Goal: Communication & Community: Answer question/provide support

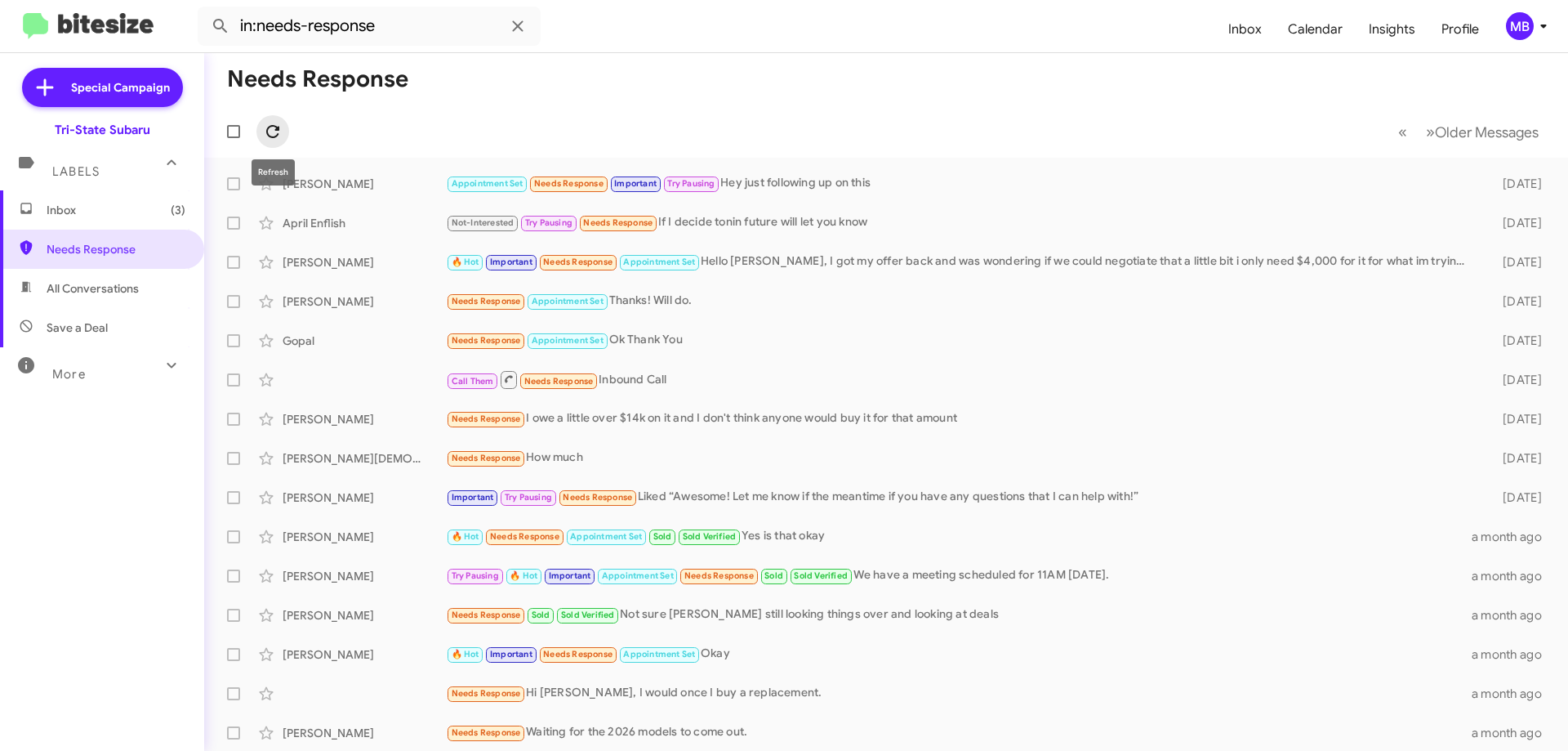
click at [280, 127] on icon at bounding box center [273, 132] width 13 height 13
click at [273, 131] on icon at bounding box center [272, 131] width 20 height 20
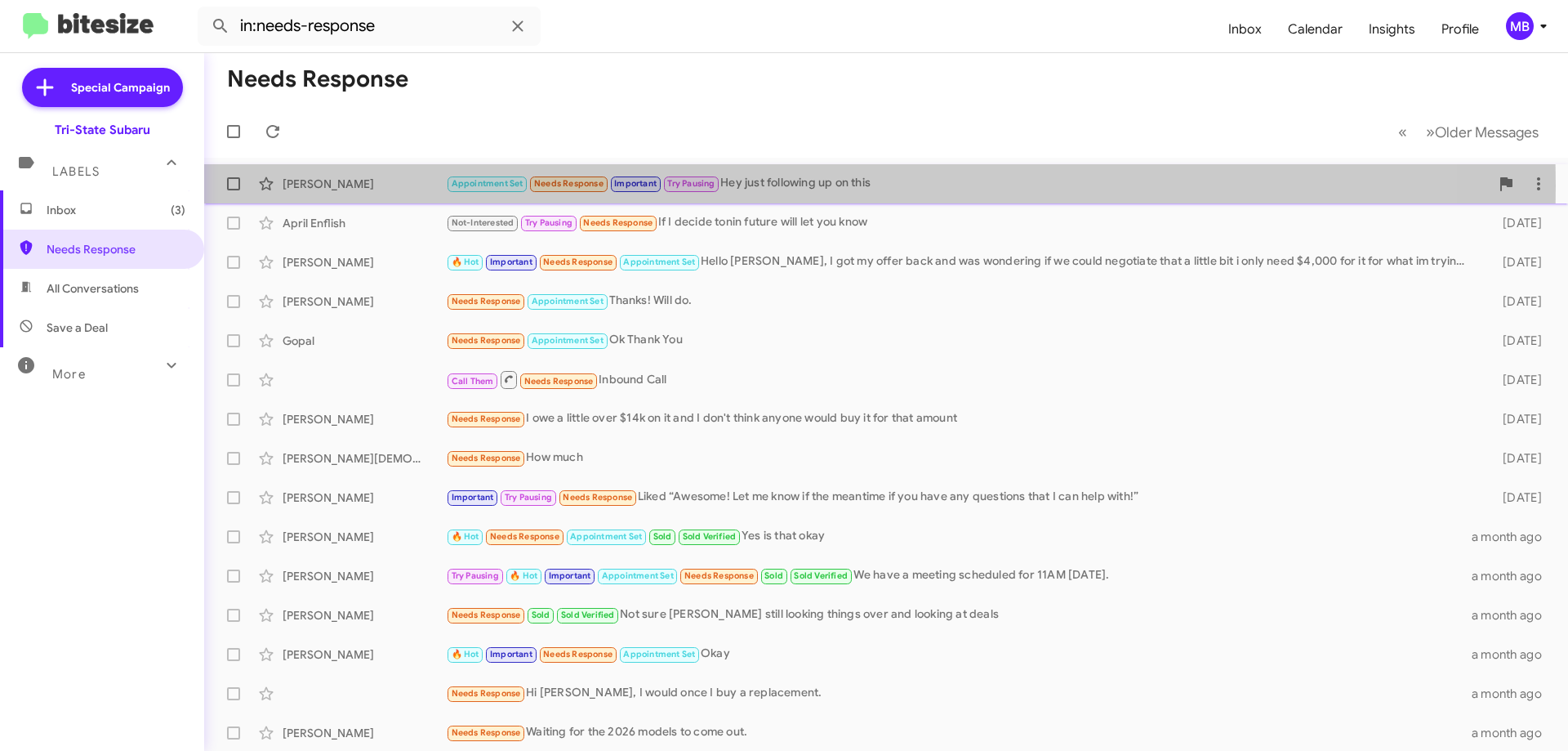
click at [365, 186] on div "[PERSON_NAME]" at bounding box center [364, 183] width 163 height 16
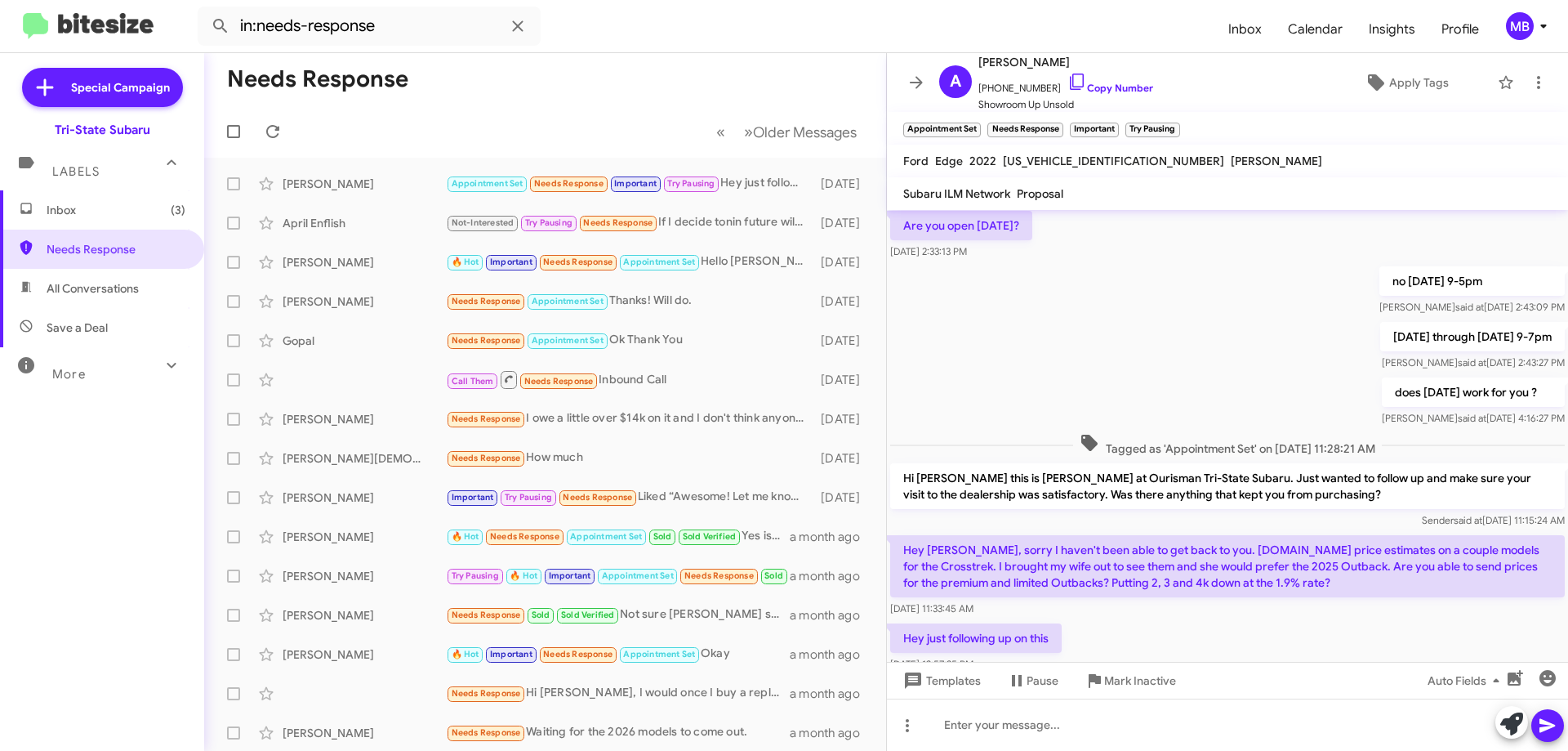
scroll to position [1222, 0]
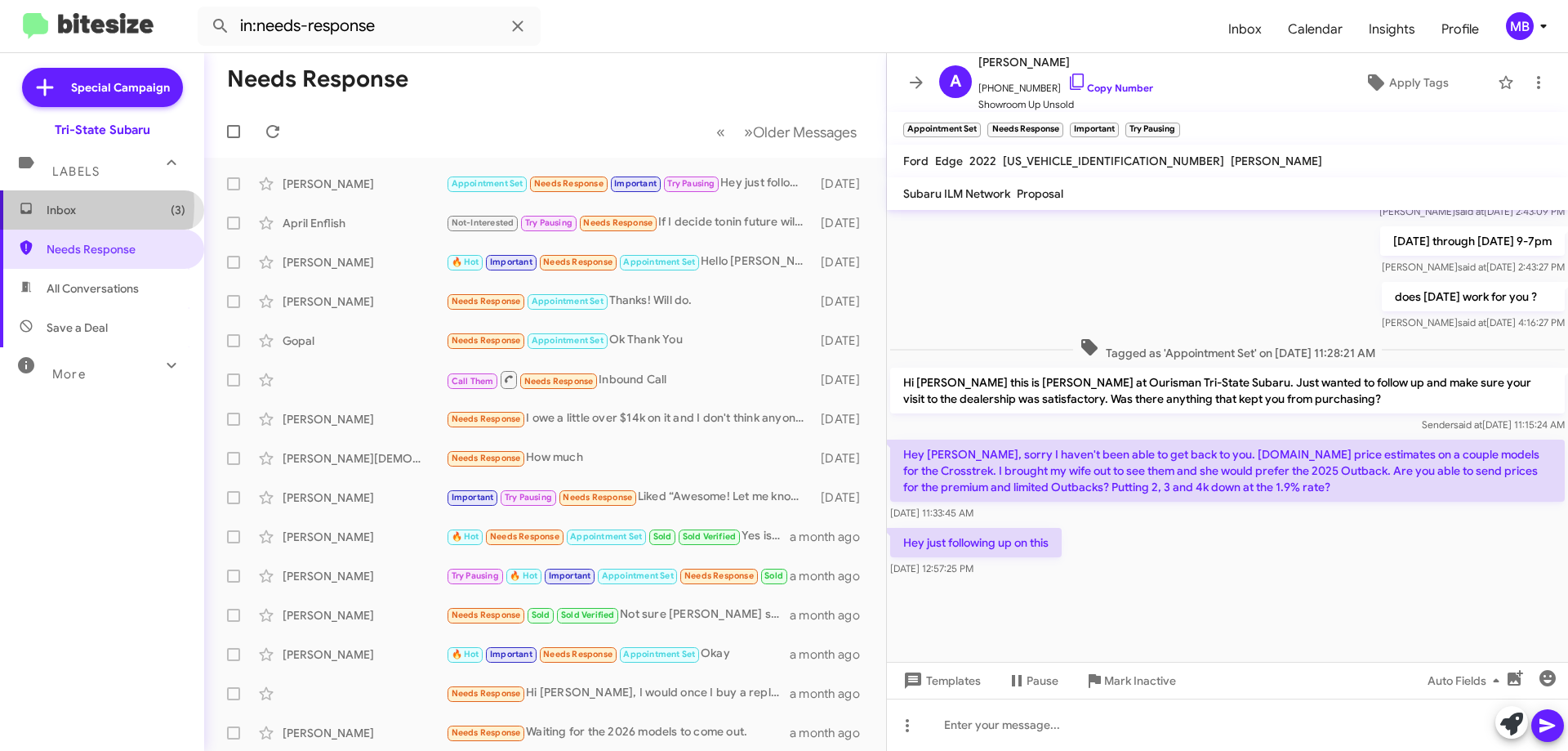
click at [107, 215] on span "Inbox (3)" at bounding box center [115, 209] width 138 height 16
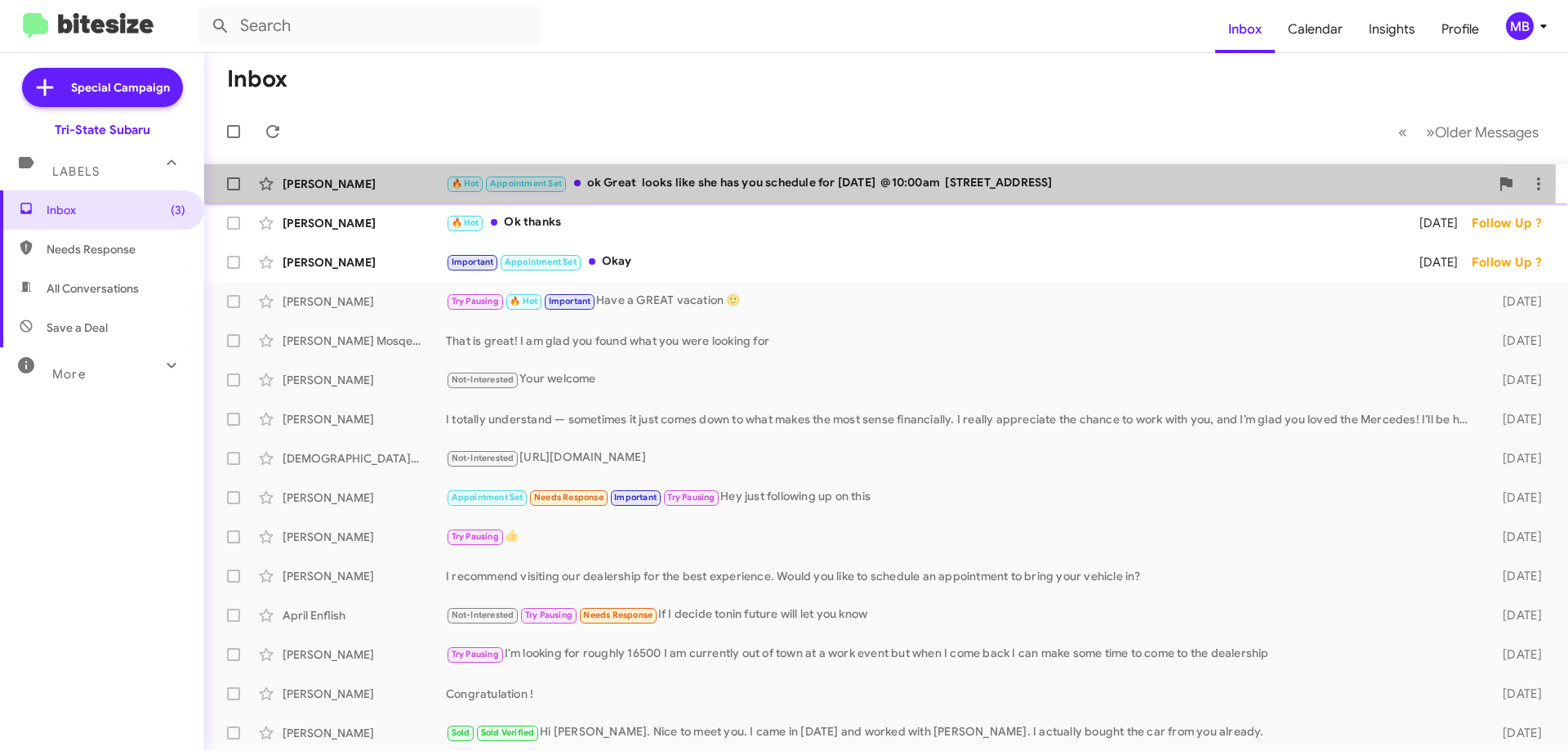
click at [698, 182] on div "🔥 Hot Appointment Set ok Great looks like she has you schedule for Saturday @10…" at bounding box center [967, 184] width 1043 height 19
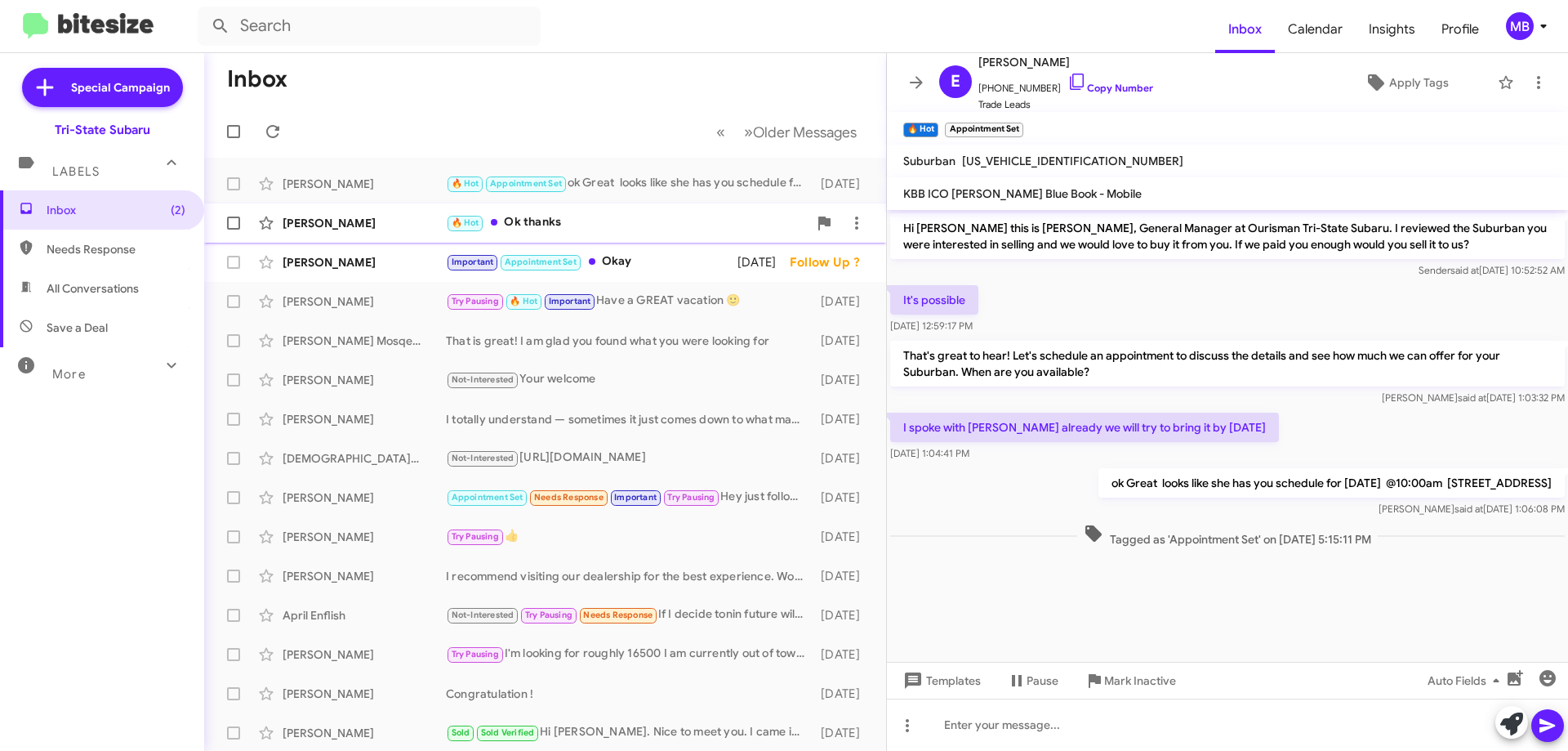
click at [538, 229] on div "🔥 Hot Ok thanks" at bounding box center [626, 222] width 362 height 19
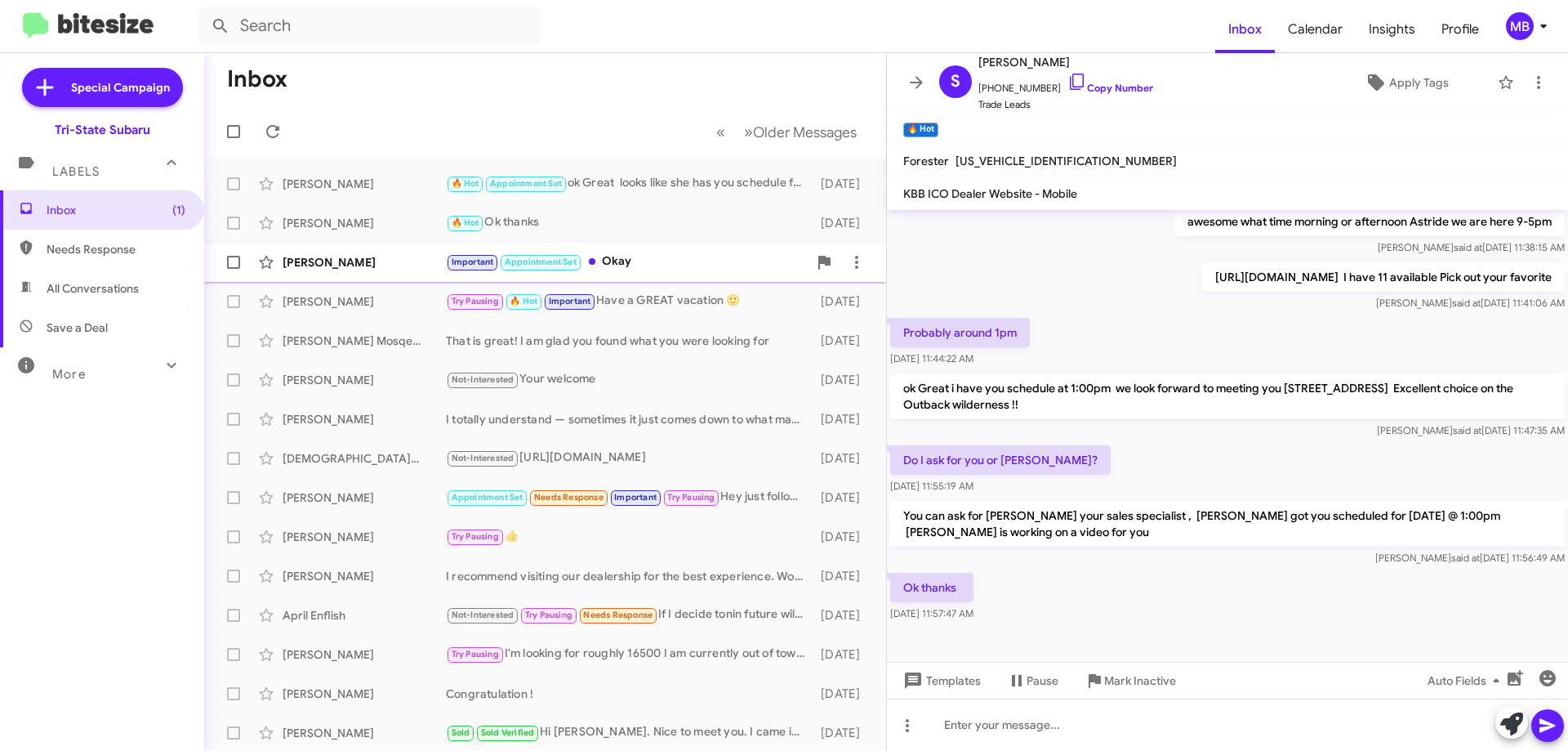
click at [639, 251] on div "Nicholas Bakeoven Important Appointment Set Okay 4 days ago Follow Up ?" at bounding box center [545, 262] width 655 height 33
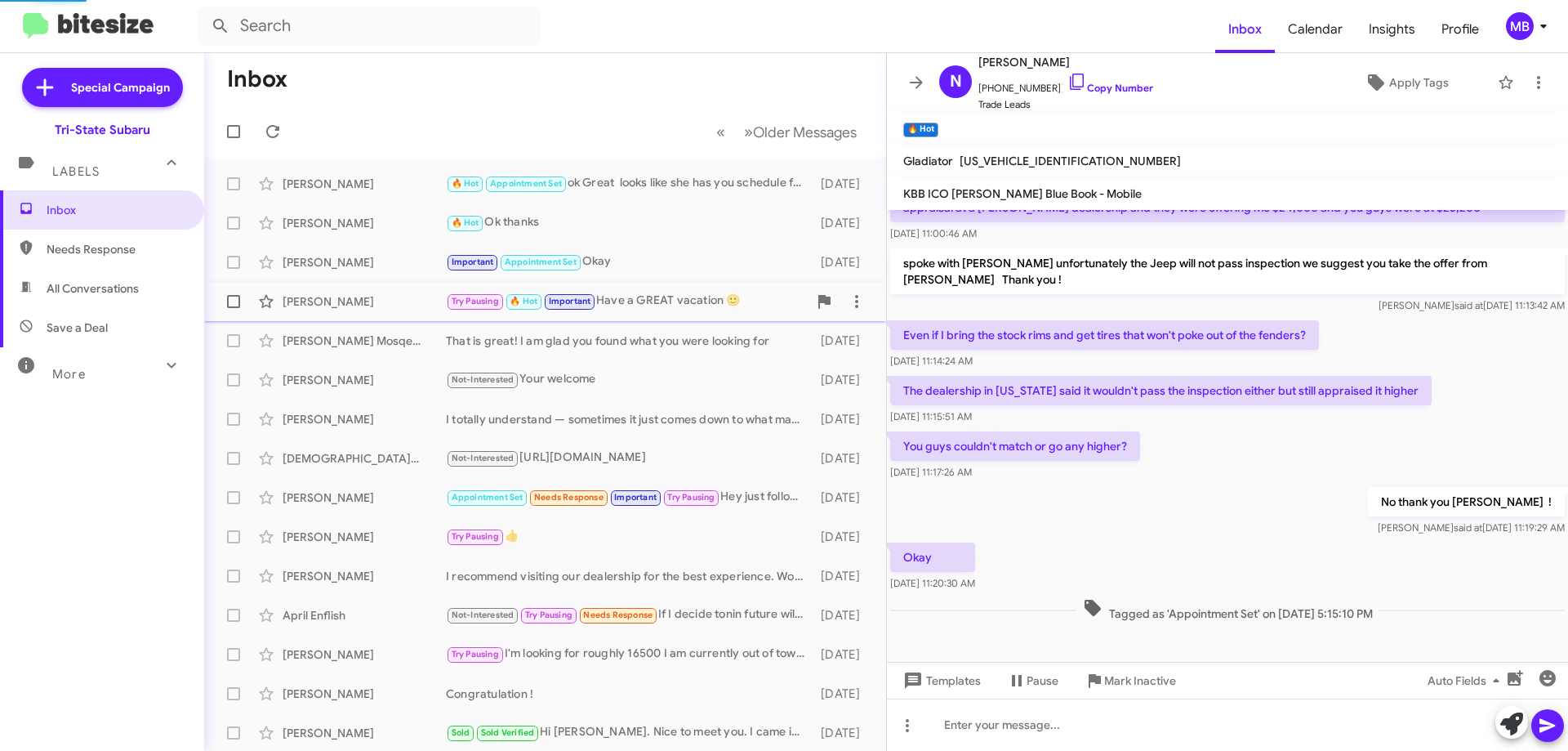
scroll to position [108, 0]
click at [137, 217] on span "Inbox" at bounding box center [115, 209] width 138 height 16
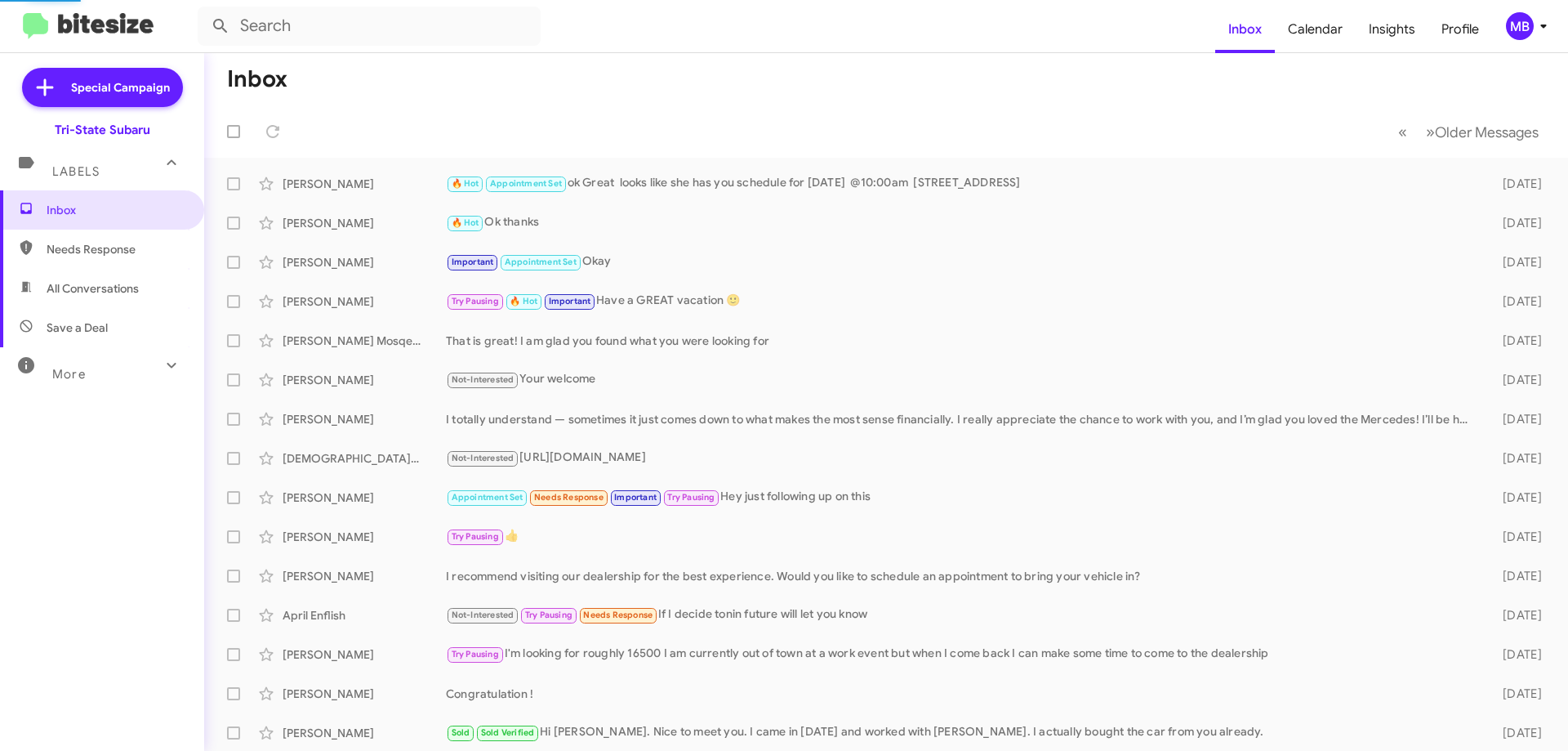
click at [148, 255] on span "Needs Response" at bounding box center [115, 249] width 138 height 16
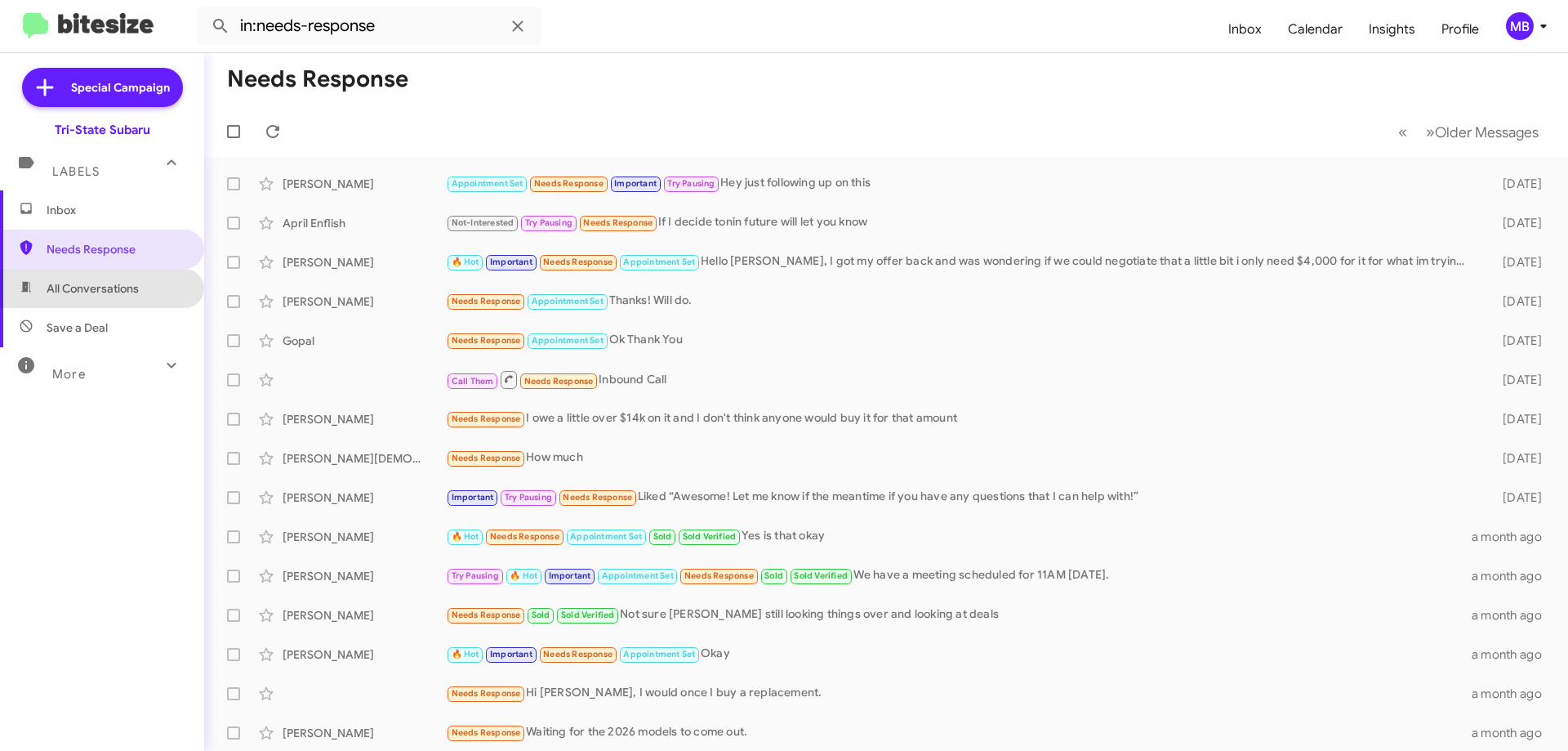
click at [124, 288] on span "All Conversations" at bounding box center [92, 287] width 92 height 16
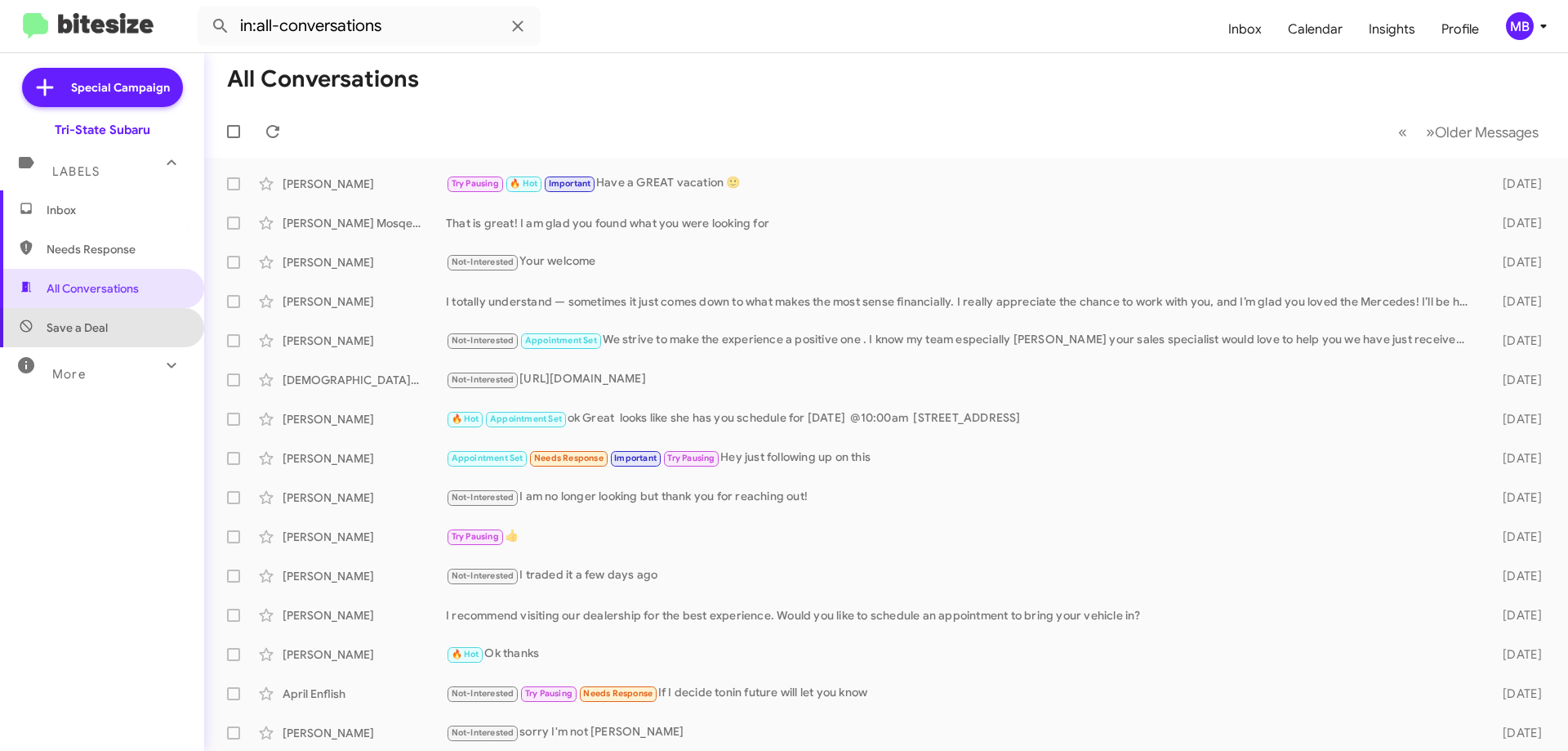
click at [128, 326] on span "Save a Deal" at bounding box center [102, 328] width 204 height 40
type input "in:not-interested"
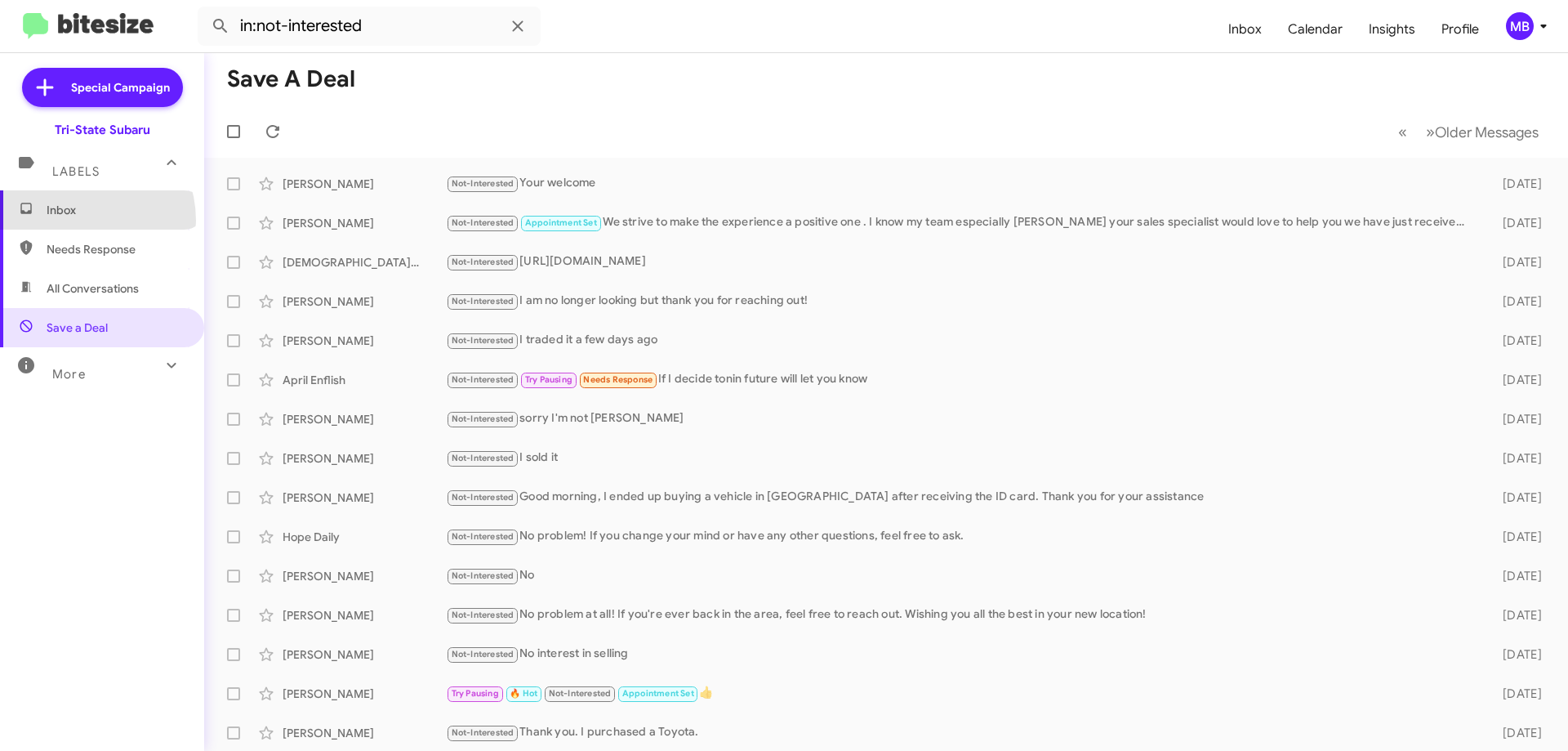
click at [75, 220] on span "Inbox" at bounding box center [102, 210] width 204 height 40
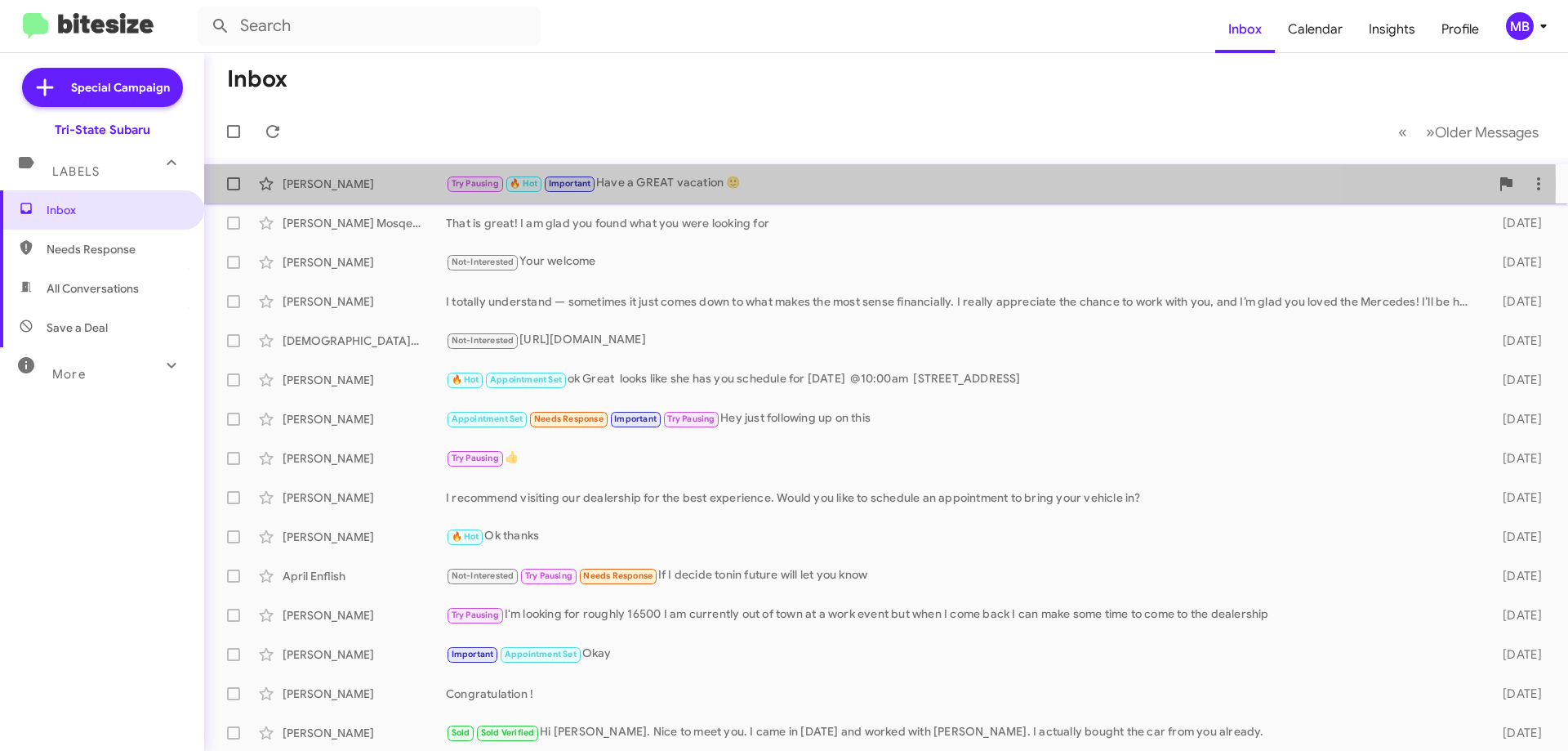
click at [412, 185] on div "[PERSON_NAME]" at bounding box center [364, 183] width 163 height 16
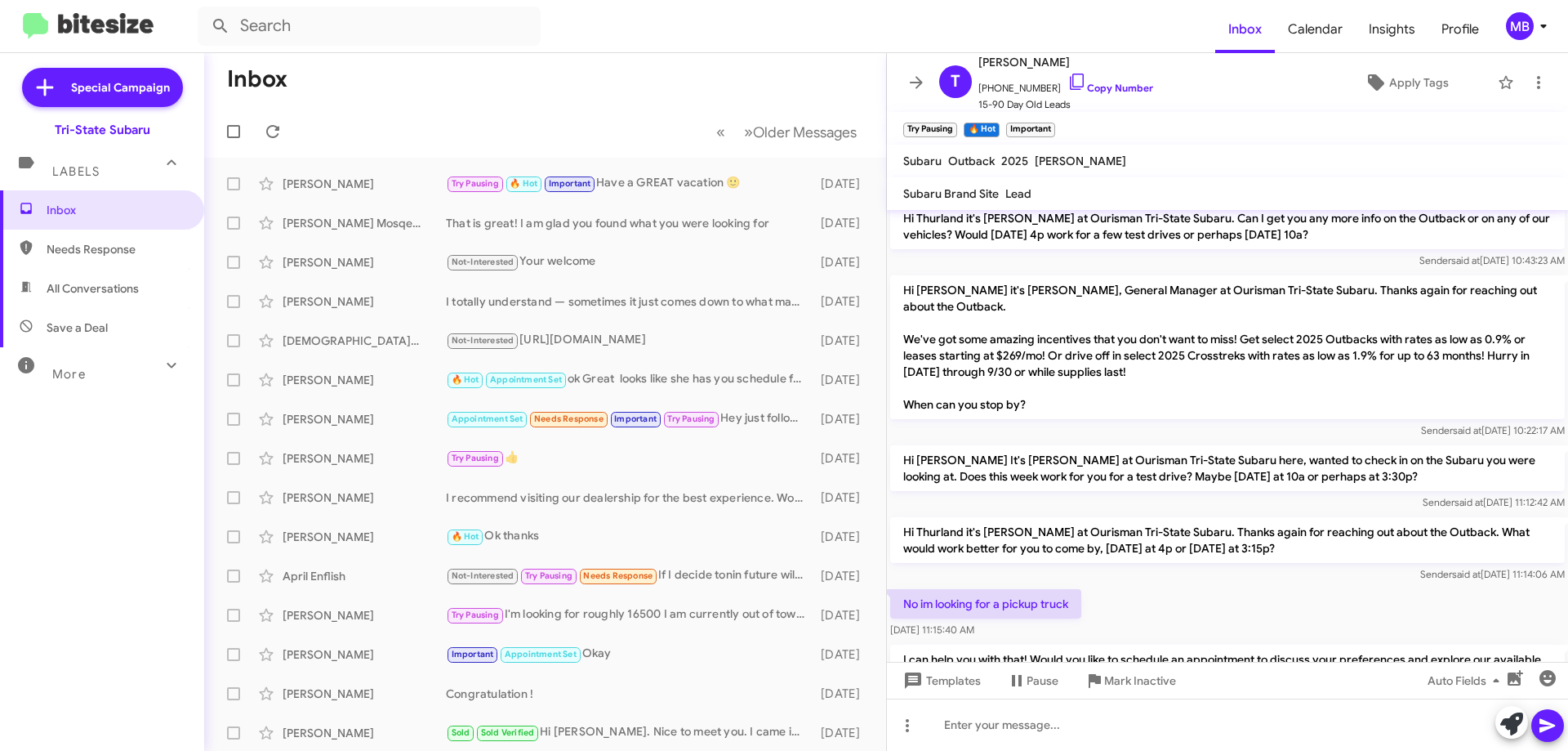
scroll to position [214, 0]
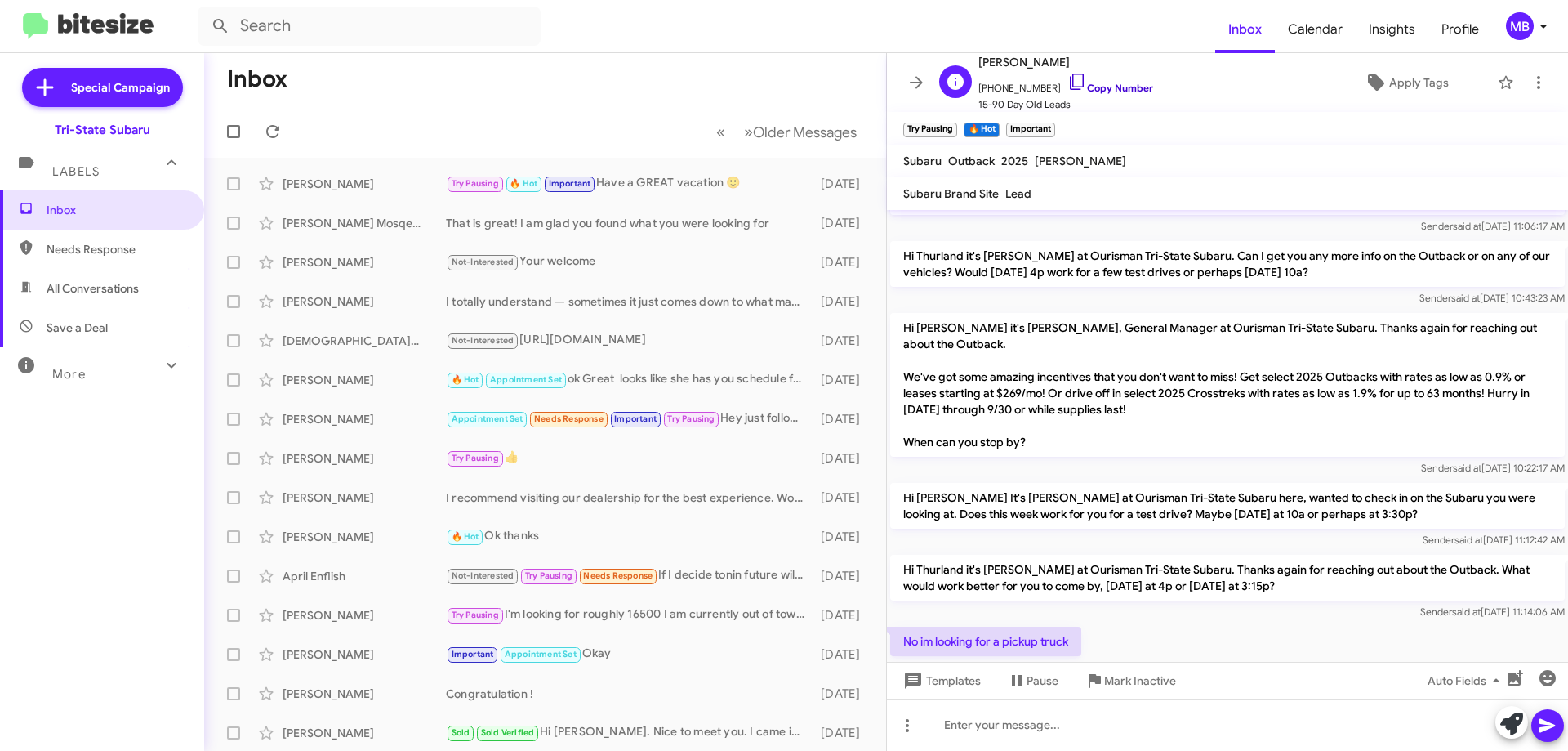
click at [1101, 84] on link "Copy Number" at bounding box center [1109, 88] width 86 height 12
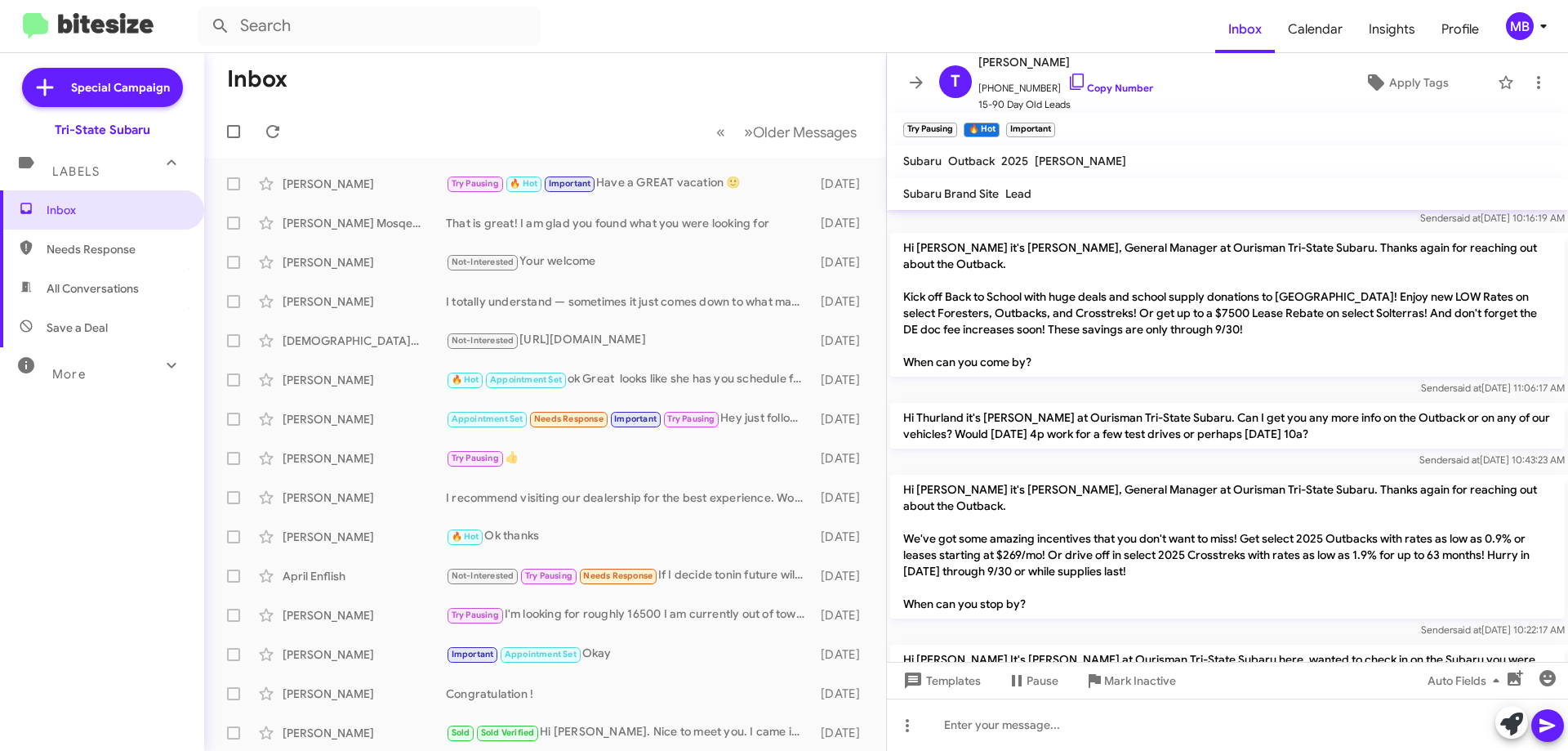
scroll to position [51, 0]
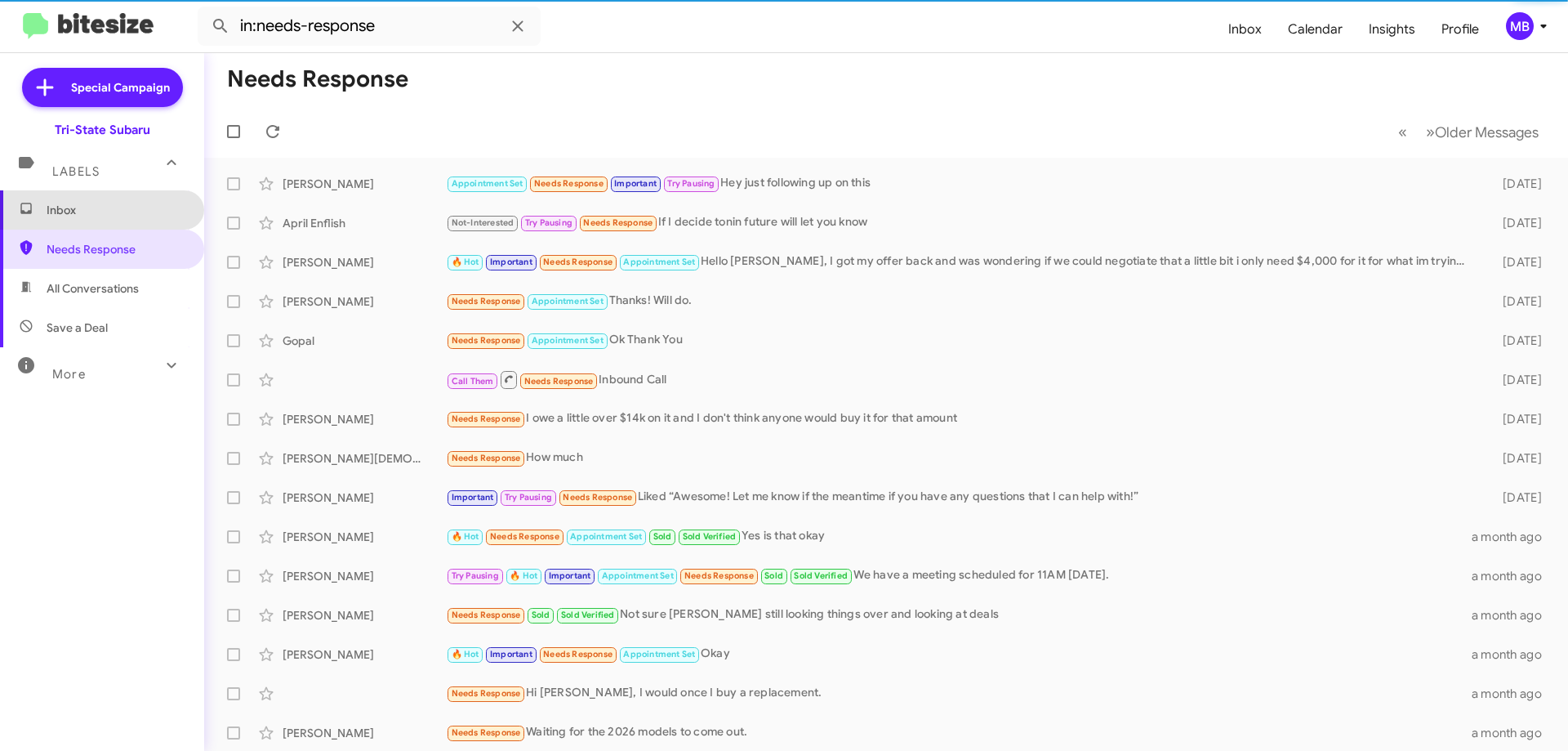
click at [127, 209] on span "Inbox" at bounding box center [115, 209] width 138 height 16
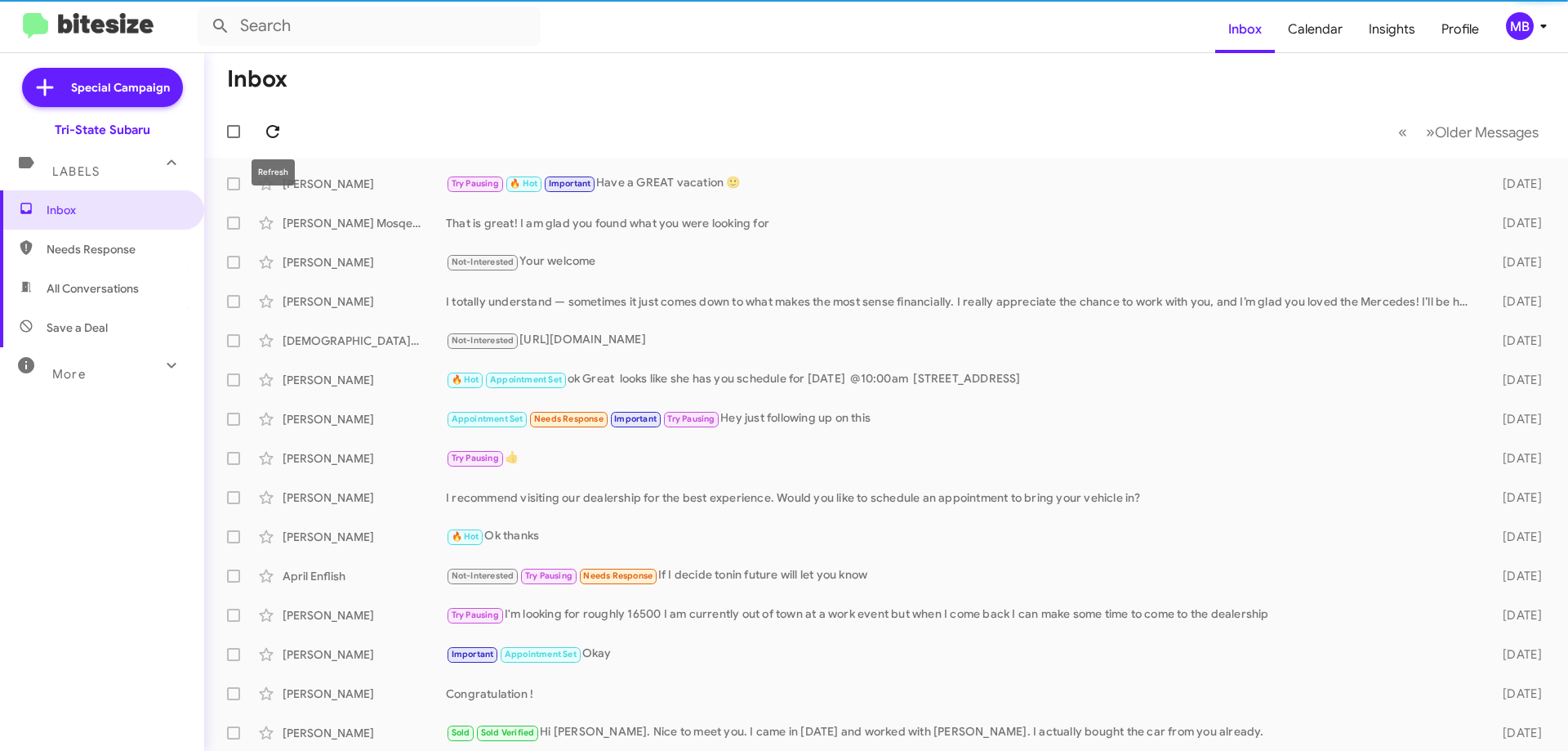
click at [273, 127] on icon at bounding box center [272, 131] width 20 height 20
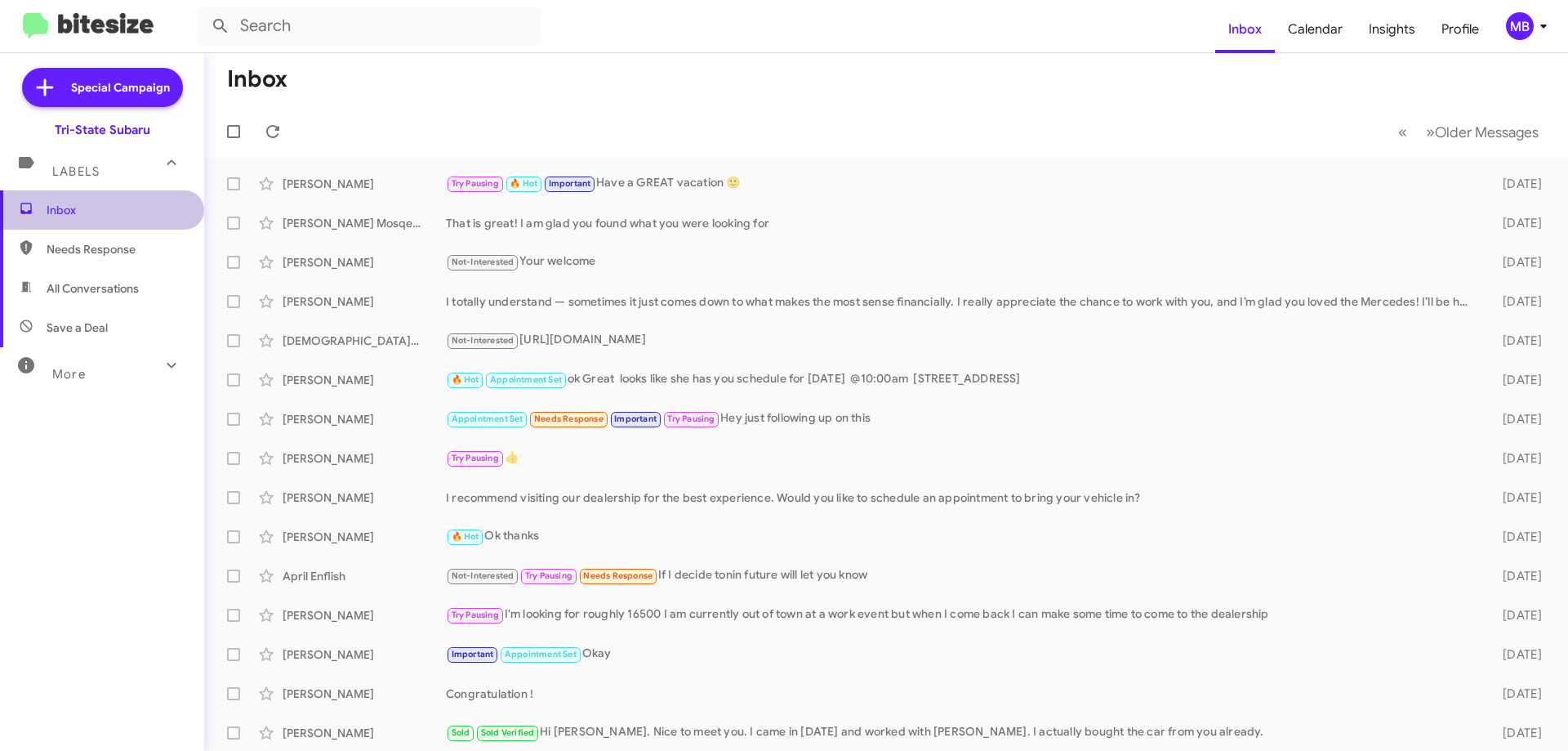
click at [121, 218] on span "Inbox" at bounding box center [115, 209] width 138 height 16
click at [124, 211] on span "Inbox" at bounding box center [115, 209] width 138 height 16
click at [348, 186] on div "[PERSON_NAME]" at bounding box center [364, 183] width 163 height 16
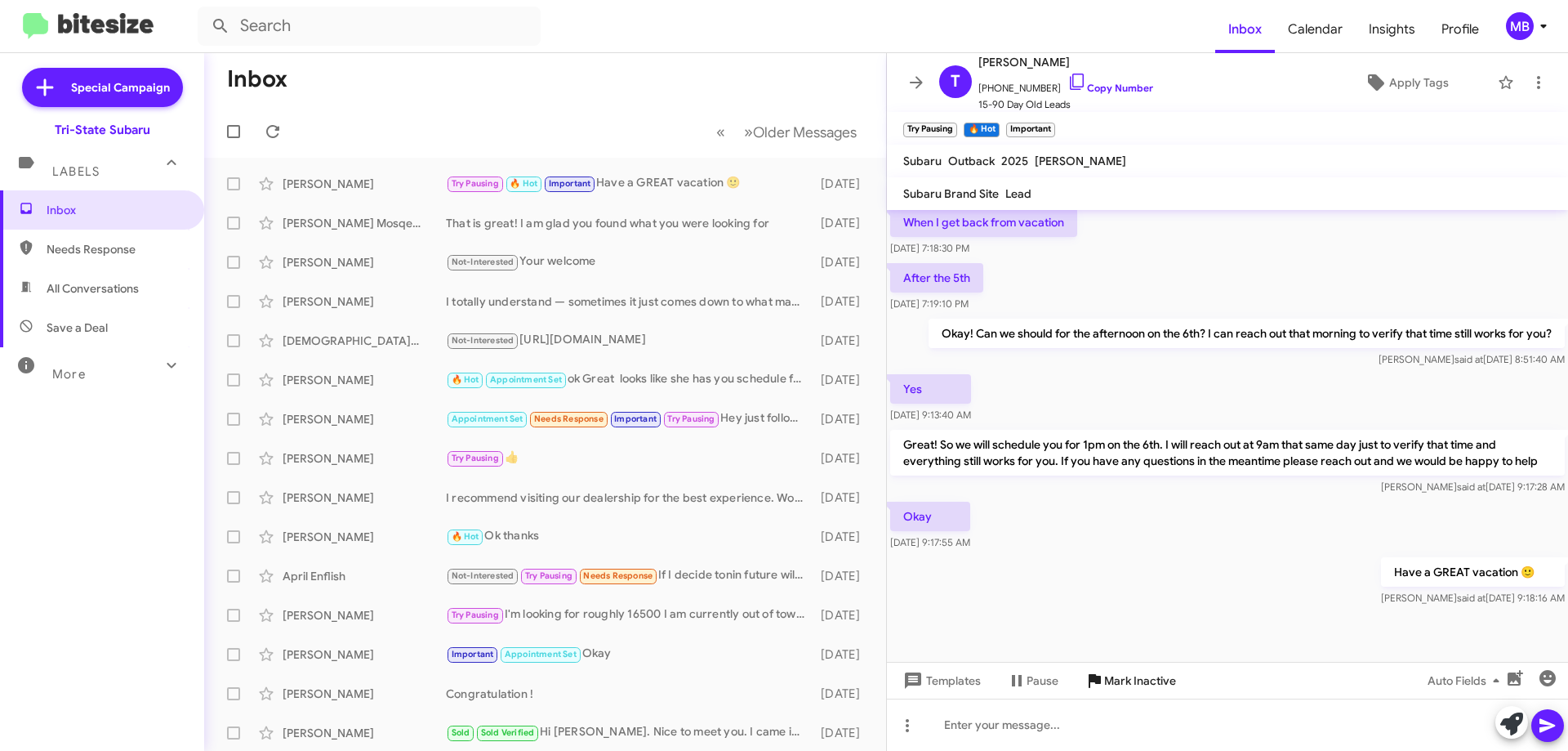
scroll to position [770, 0]
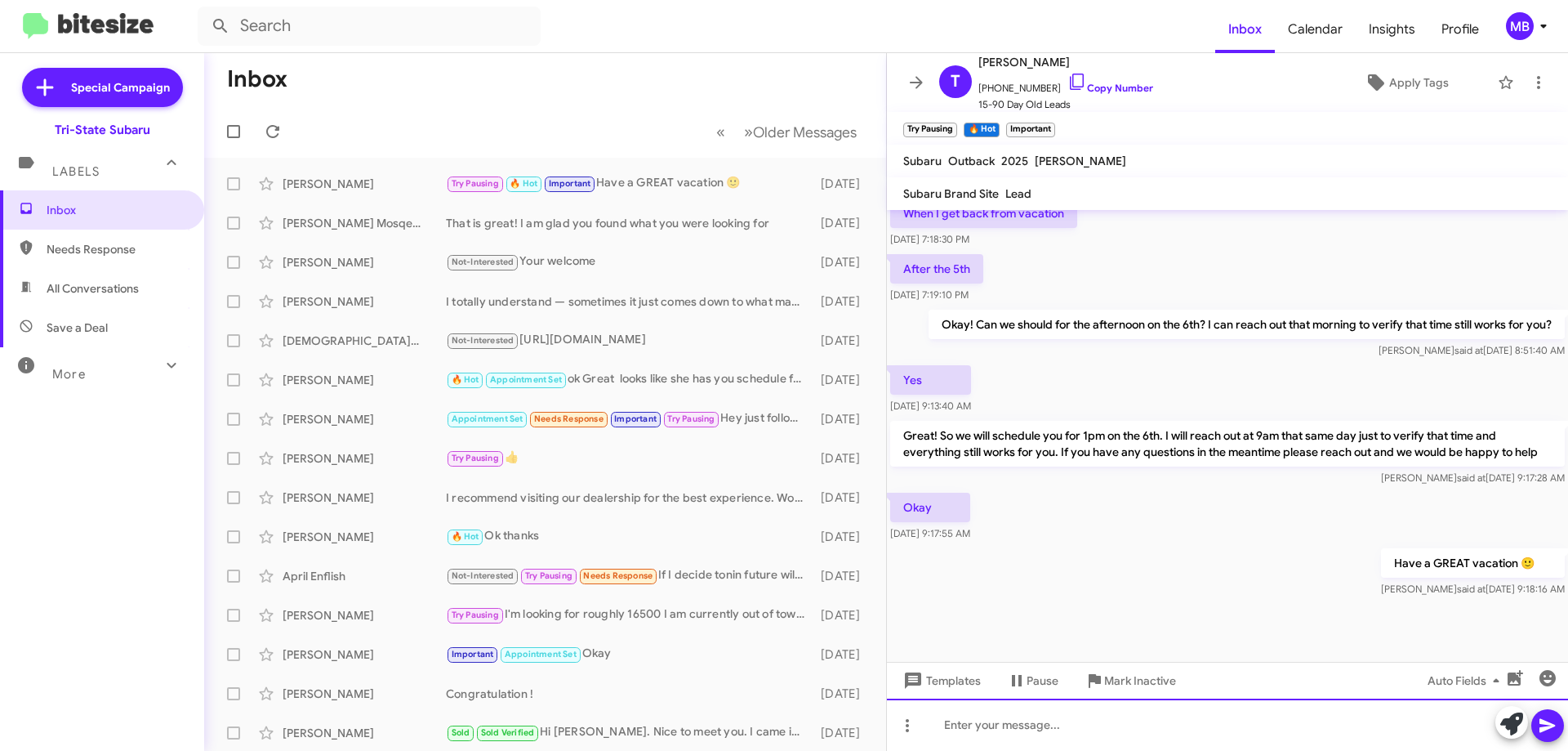
click at [1219, 723] on div at bounding box center [1227, 724] width 681 height 52
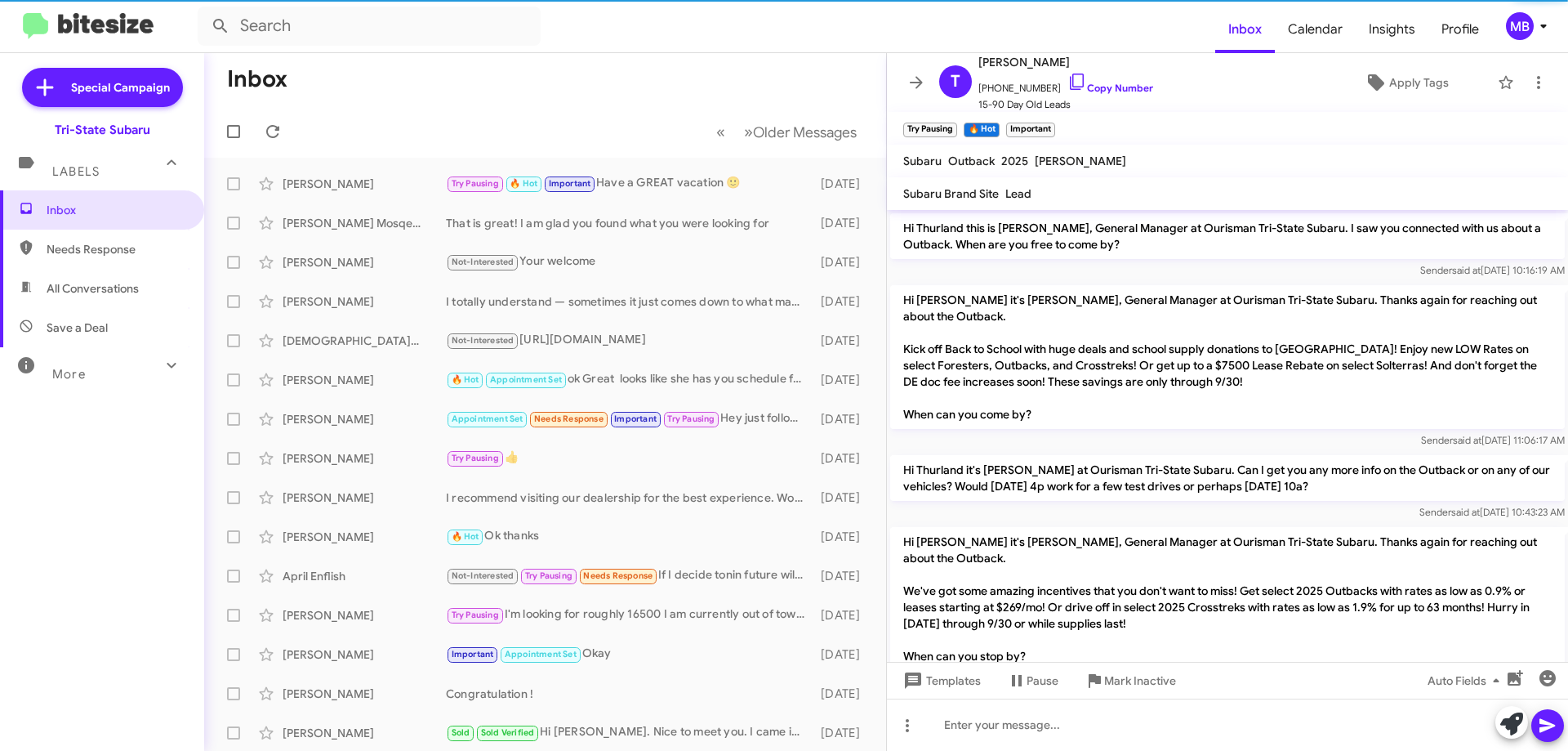
scroll to position [786, 0]
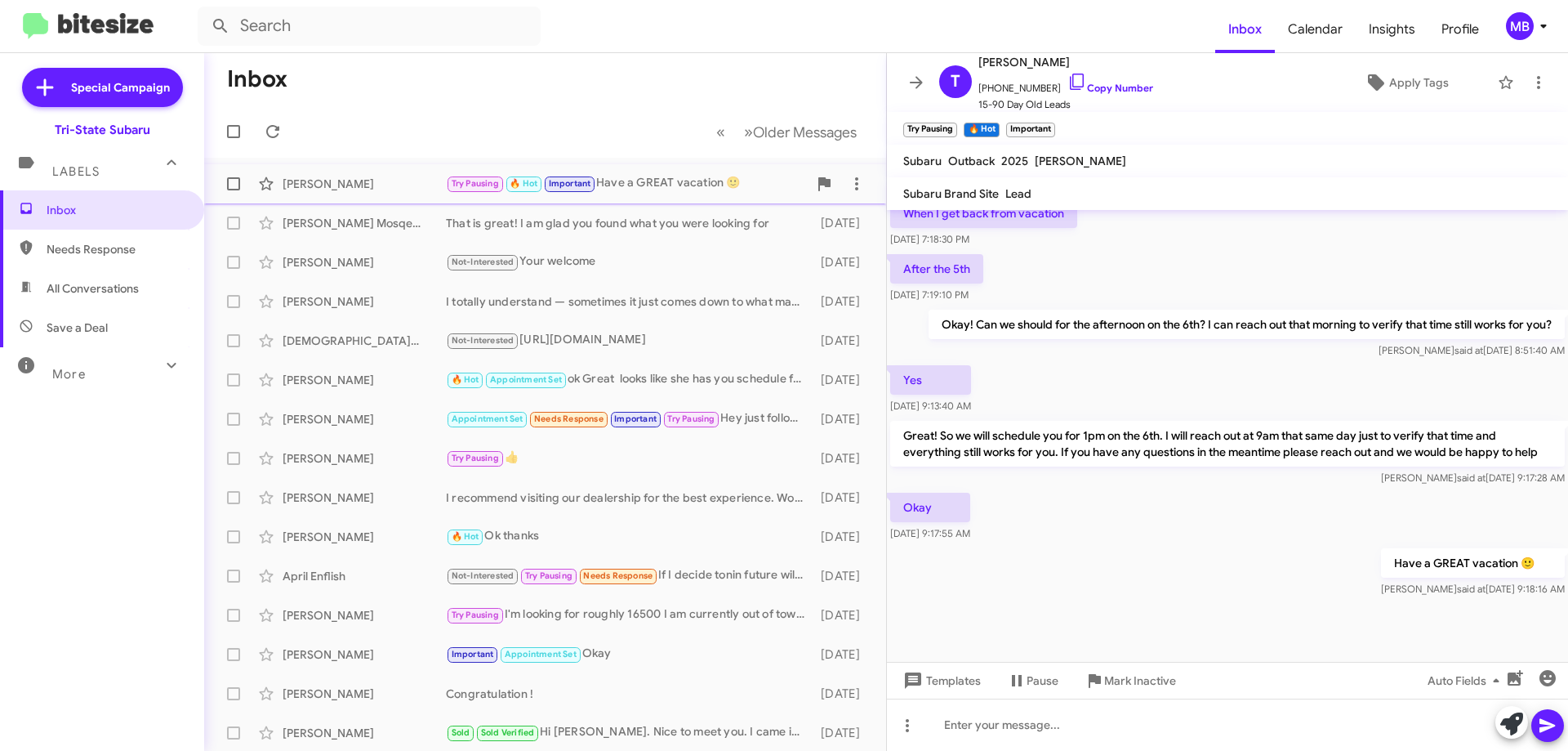
click at [375, 182] on div "[PERSON_NAME]" at bounding box center [364, 183] width 163 height 16
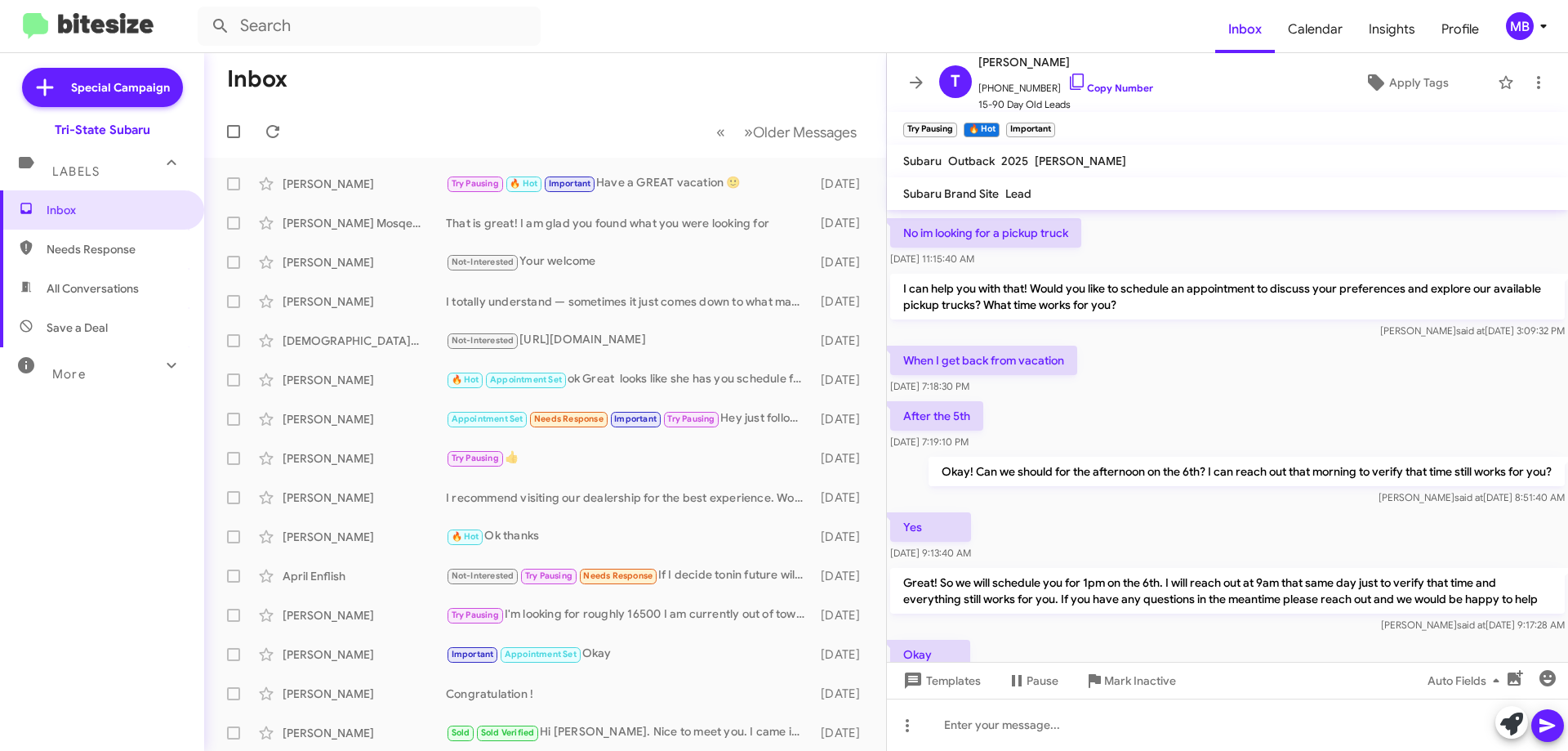
drag, startPoint x: 1218, startPoint y: 428, endPoint x: 1207, endPoint y: 430, distance: 11.2
click at [1218, 425] on div "After the 5th Sep 26, 2025, 7:19:10 PM" at bounding box center [1227, 425] width 681 height 56
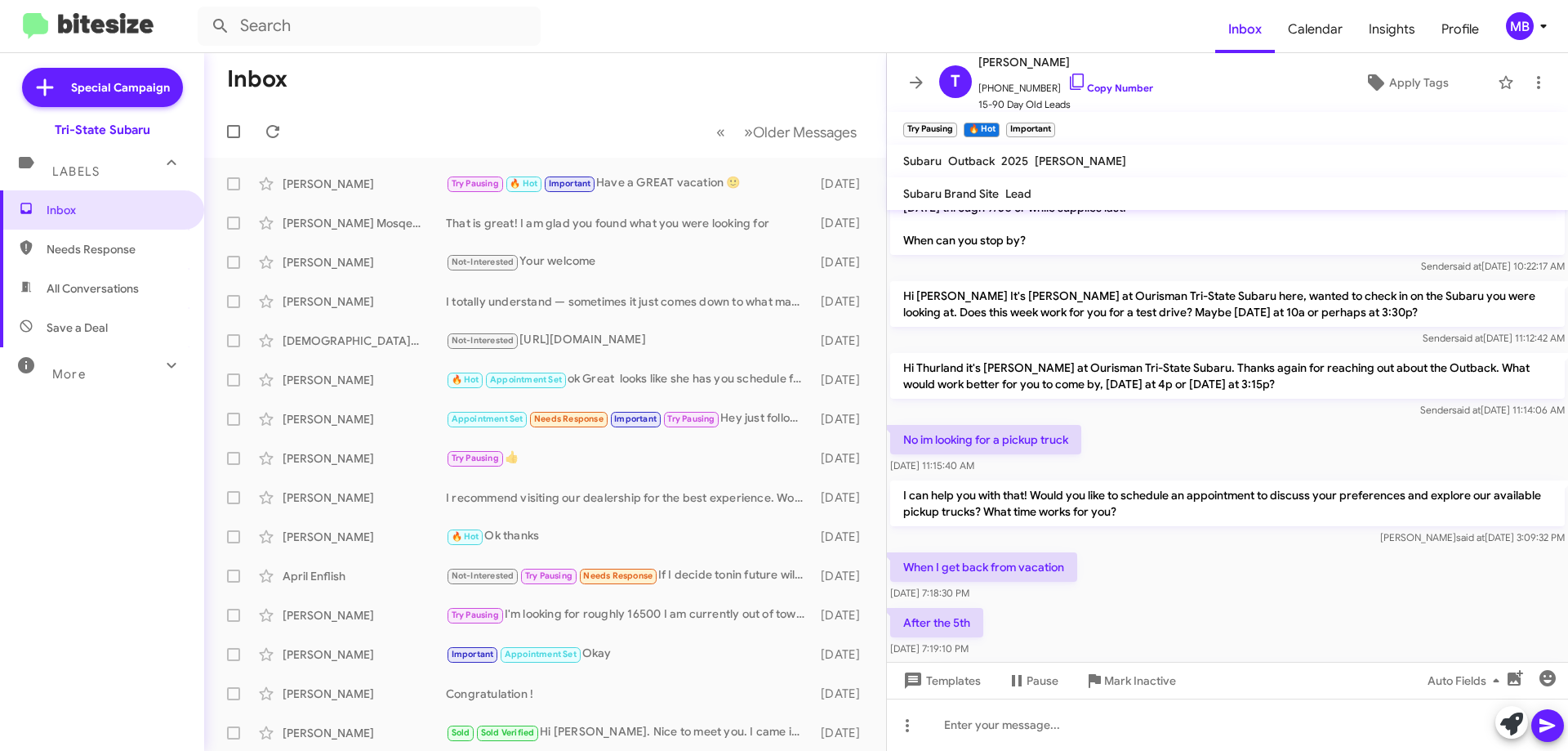
scroll to position [378, 0]
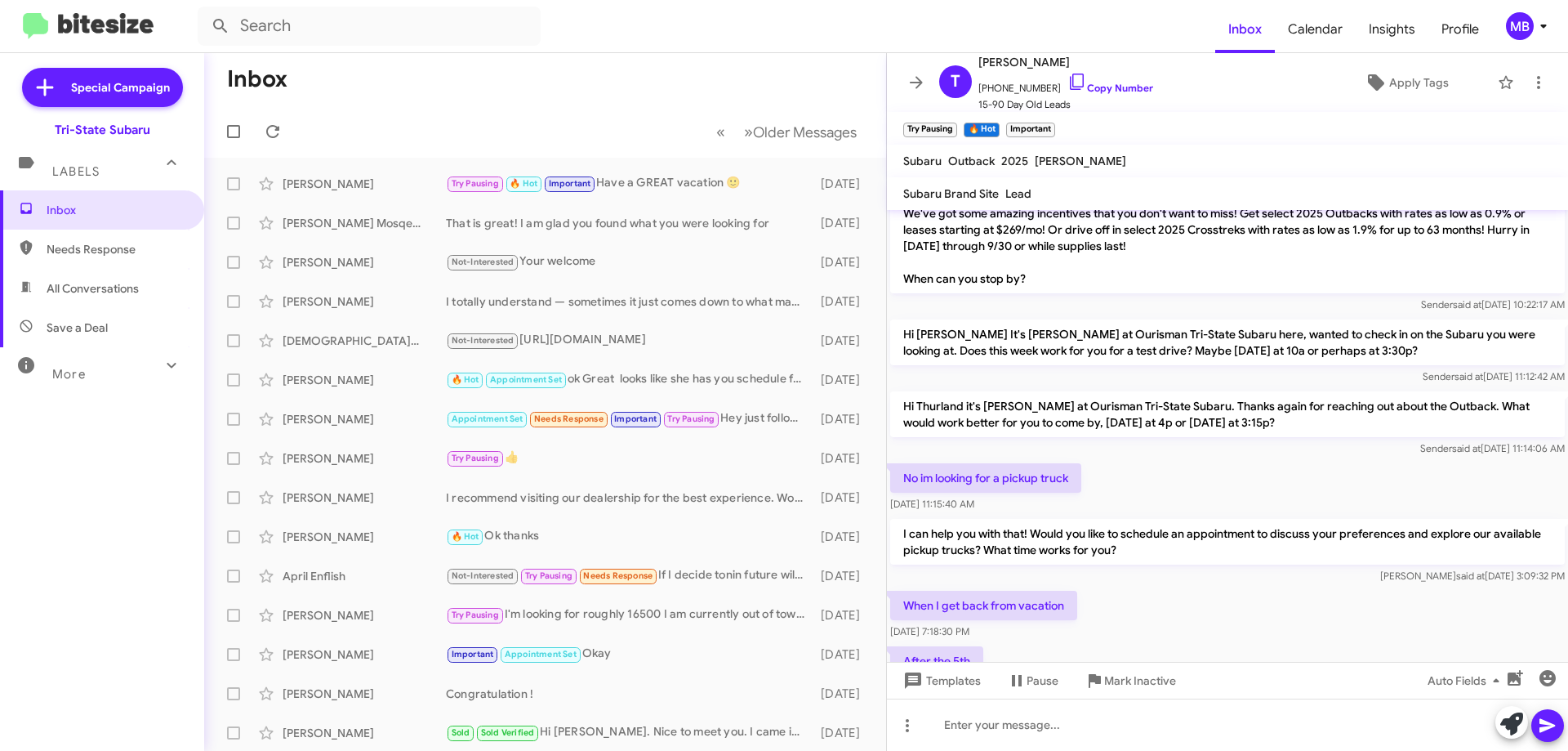
click at [79, 243] on span "Needs Response" at bounding box center [115, 249] width 138 height 16
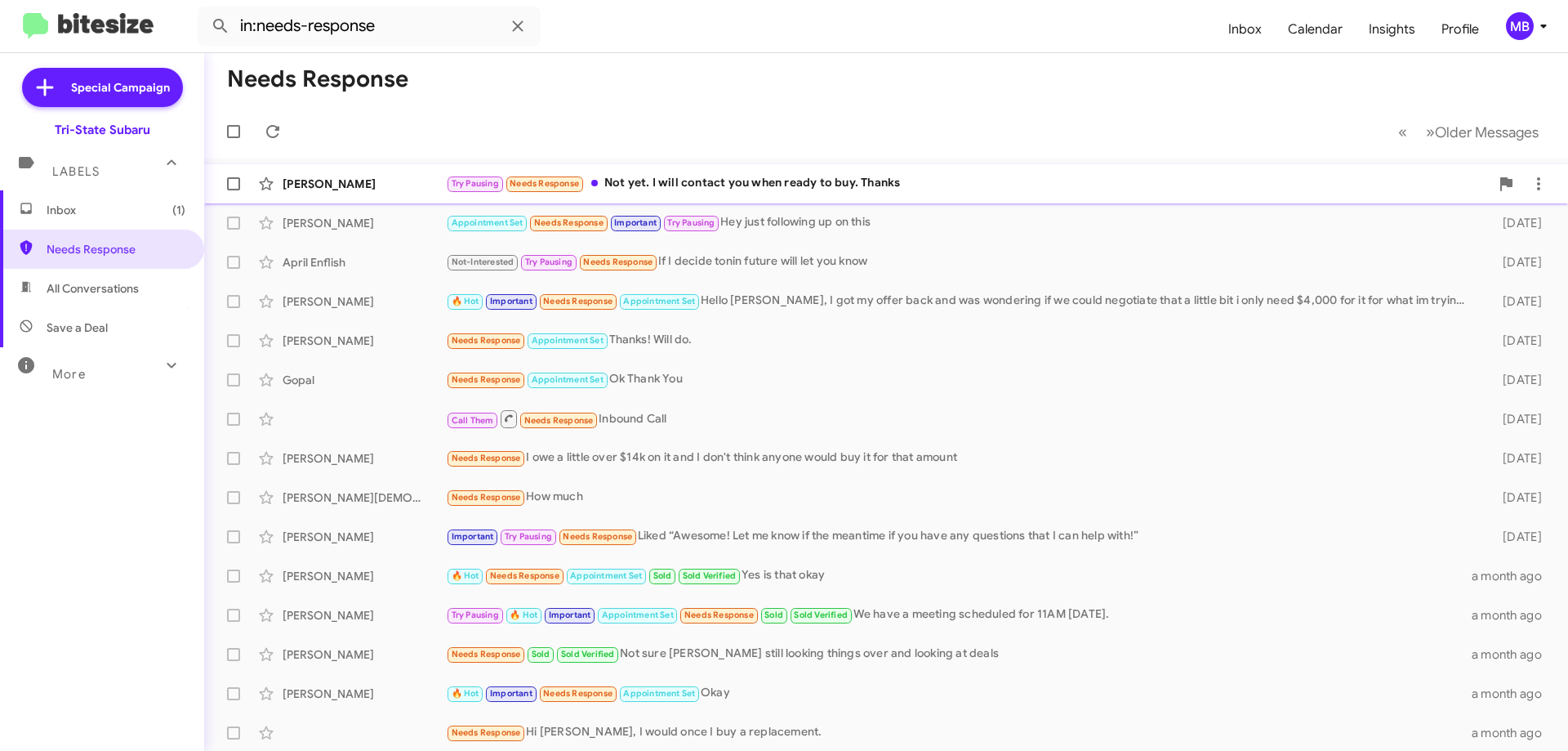
click at [425, 185] on div "Todd Green" at bounding box center [364, 183] width 163 height 16
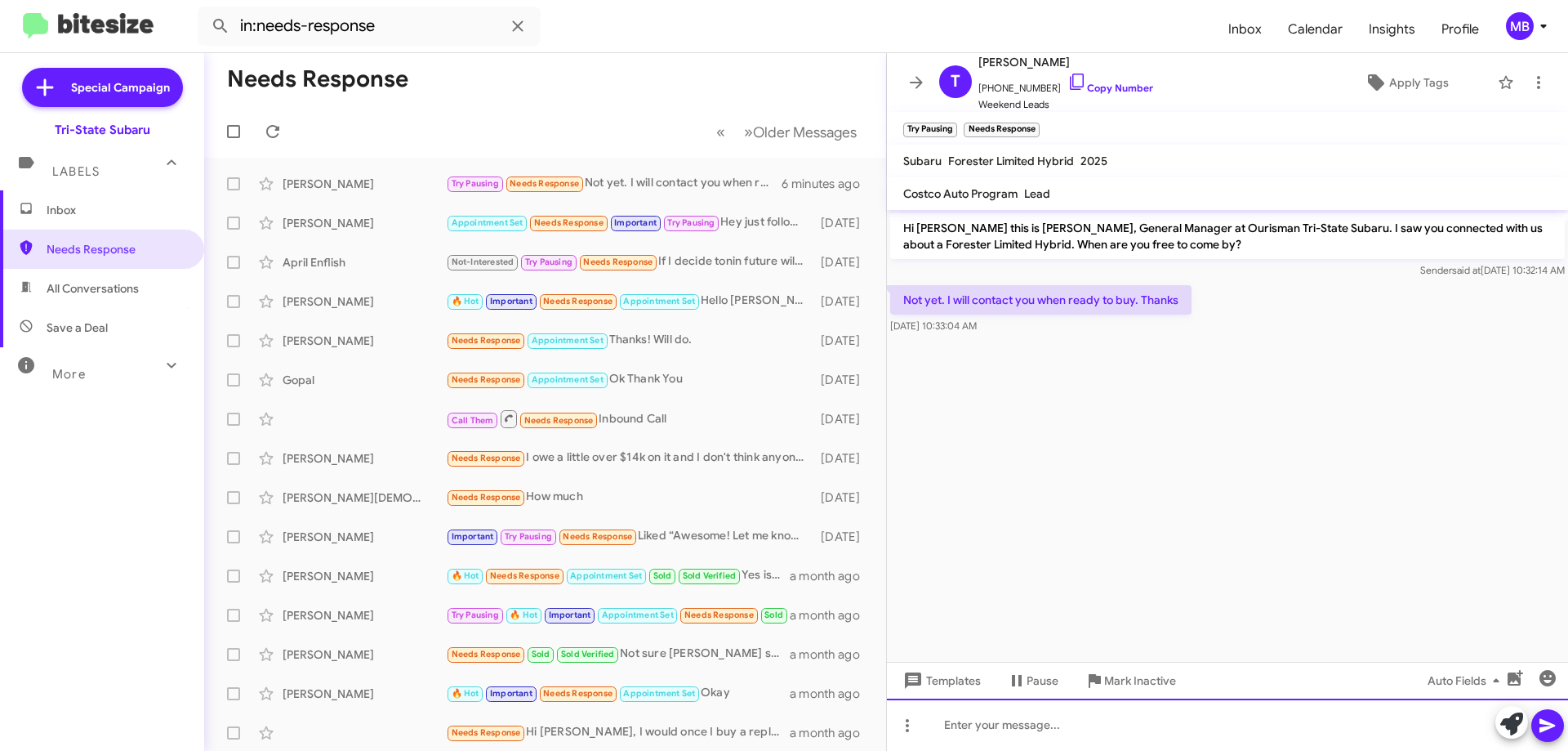
drag, startPoint x: 1107, startPoint y: 723, endPoint x: 1126, endPoint y: 704, distance: 26.9
click at [1108, 723] on div at bounding box center [1227, 724] width 681 height 52
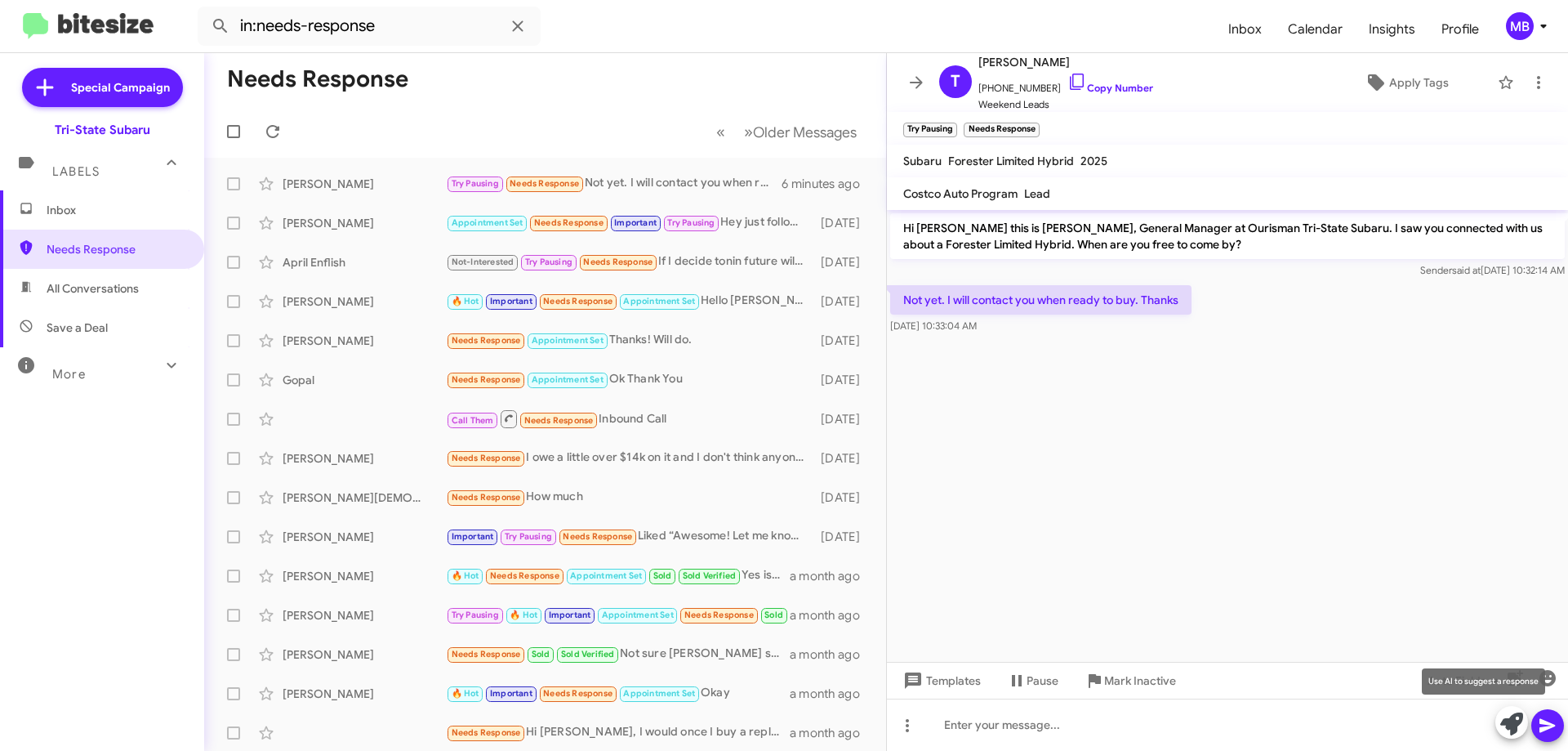
click at [1512, 728] on icon at bounding box center [1511, 724] width 23 height 23
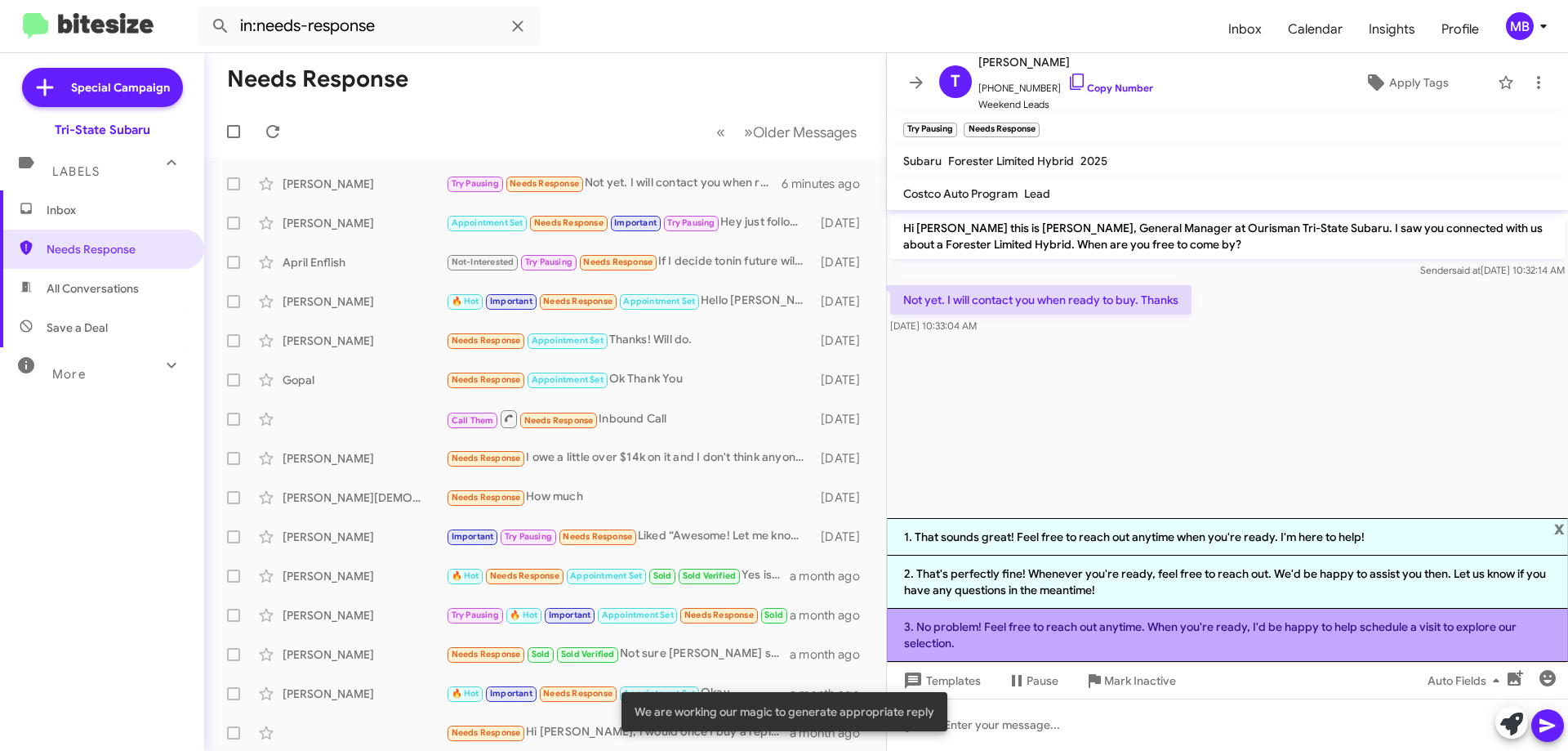
click at [1080, 638] on li "3. No problem! Feel free to reach out anytime. When you're ready, I'd be happy …" at bounding box center [1227, 635] width 681 height 53
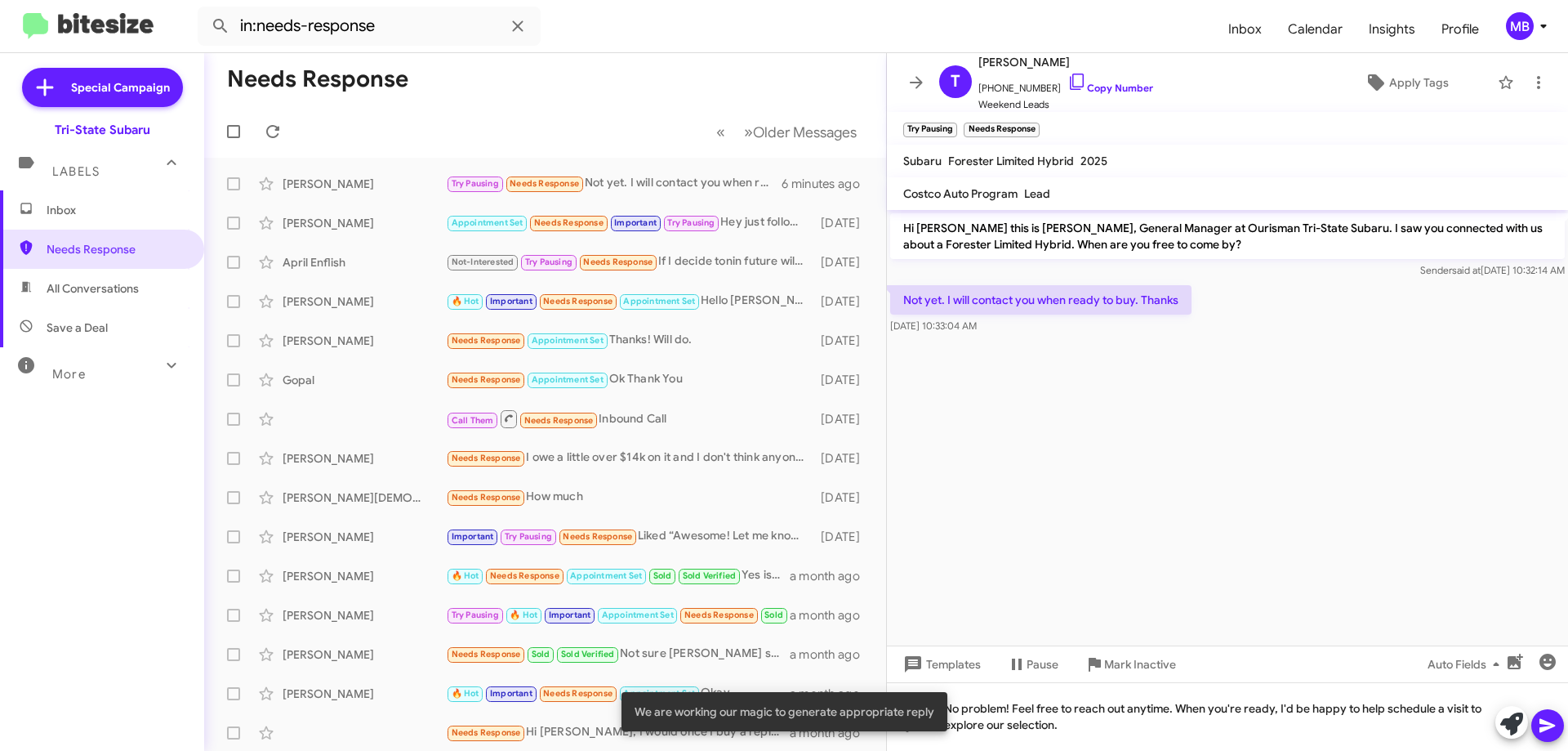
click at [1543, 717] on icon at bounding box center [1547, 726] width 20 height 20
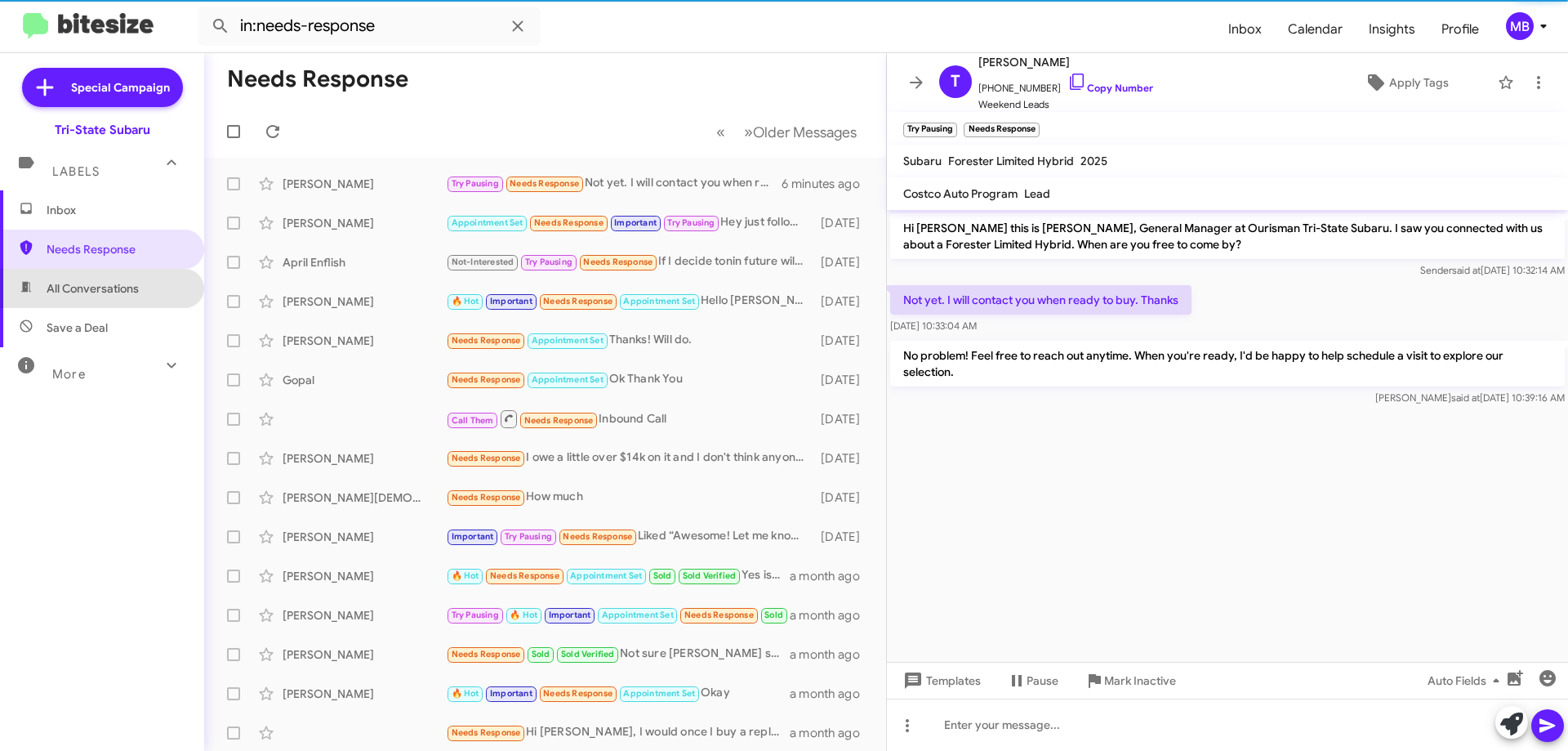
click at [146, 282] on span "All Conversations" at bounding box center [102, 288] width 204 height 40
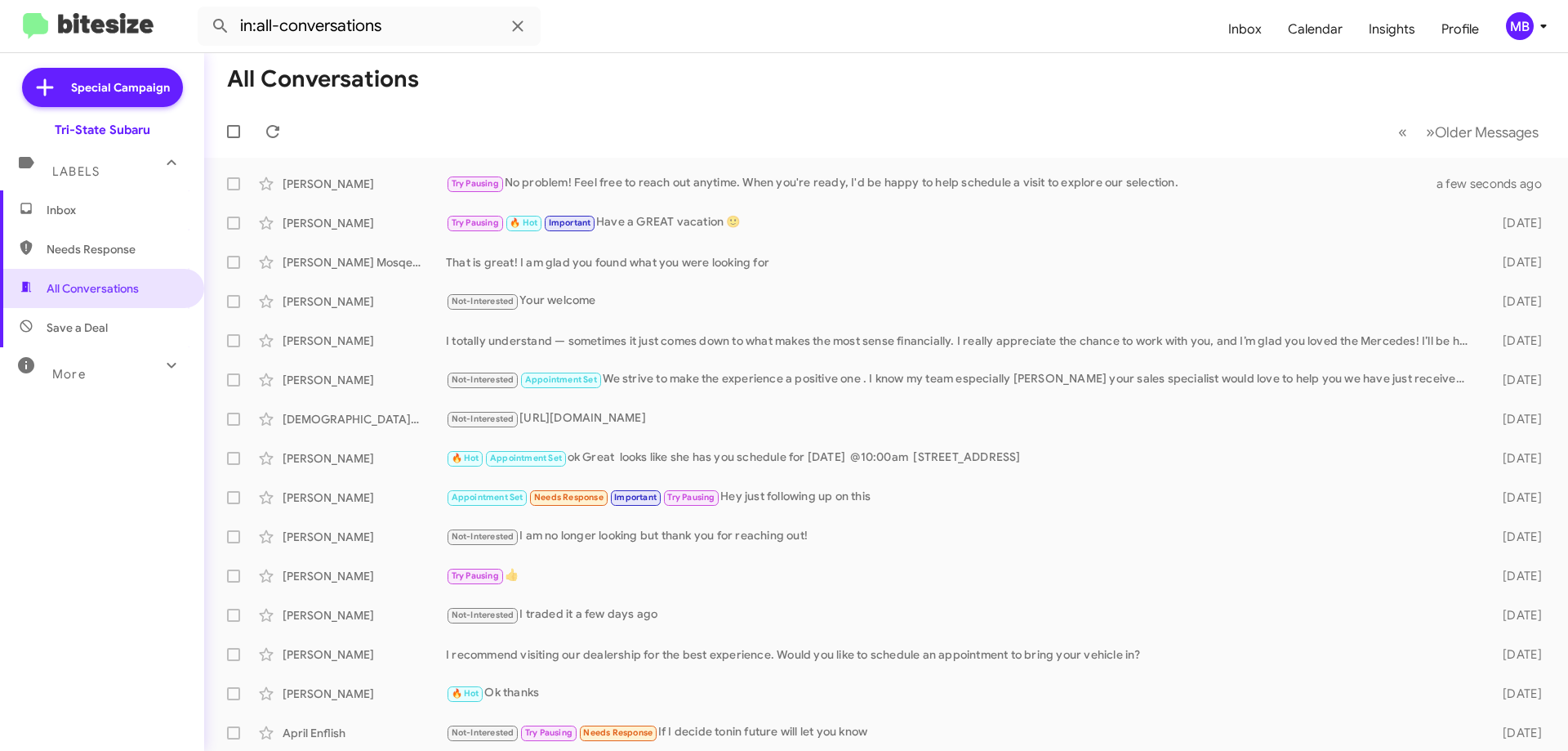
click at [126, 321] on span "Save a Deal" at bounding box center [102, 328] width 204 height 40
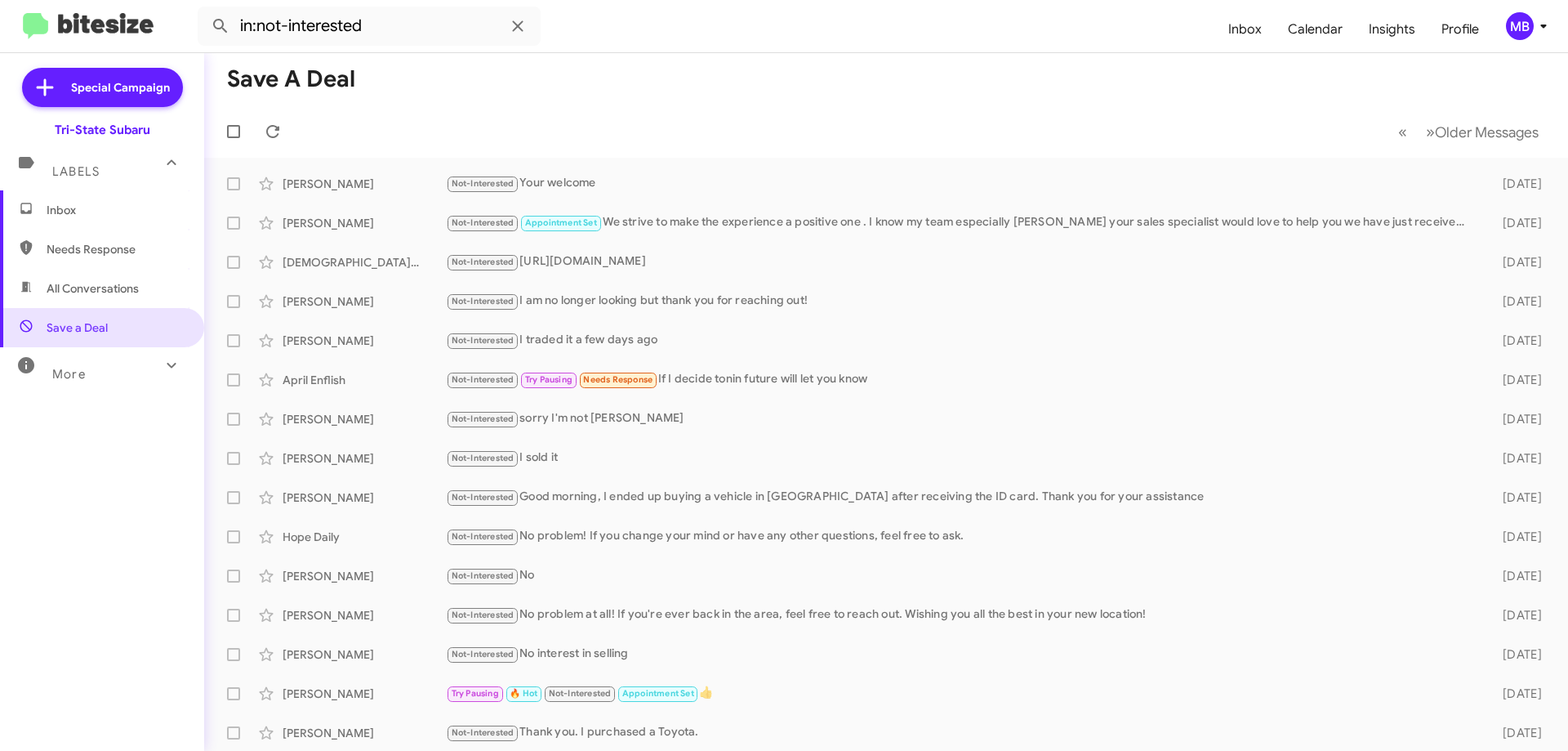
click at [140, 249] on span "Needs Response" at bounding box center [115, 249] width 138 height 16
type input "in:needs-response"
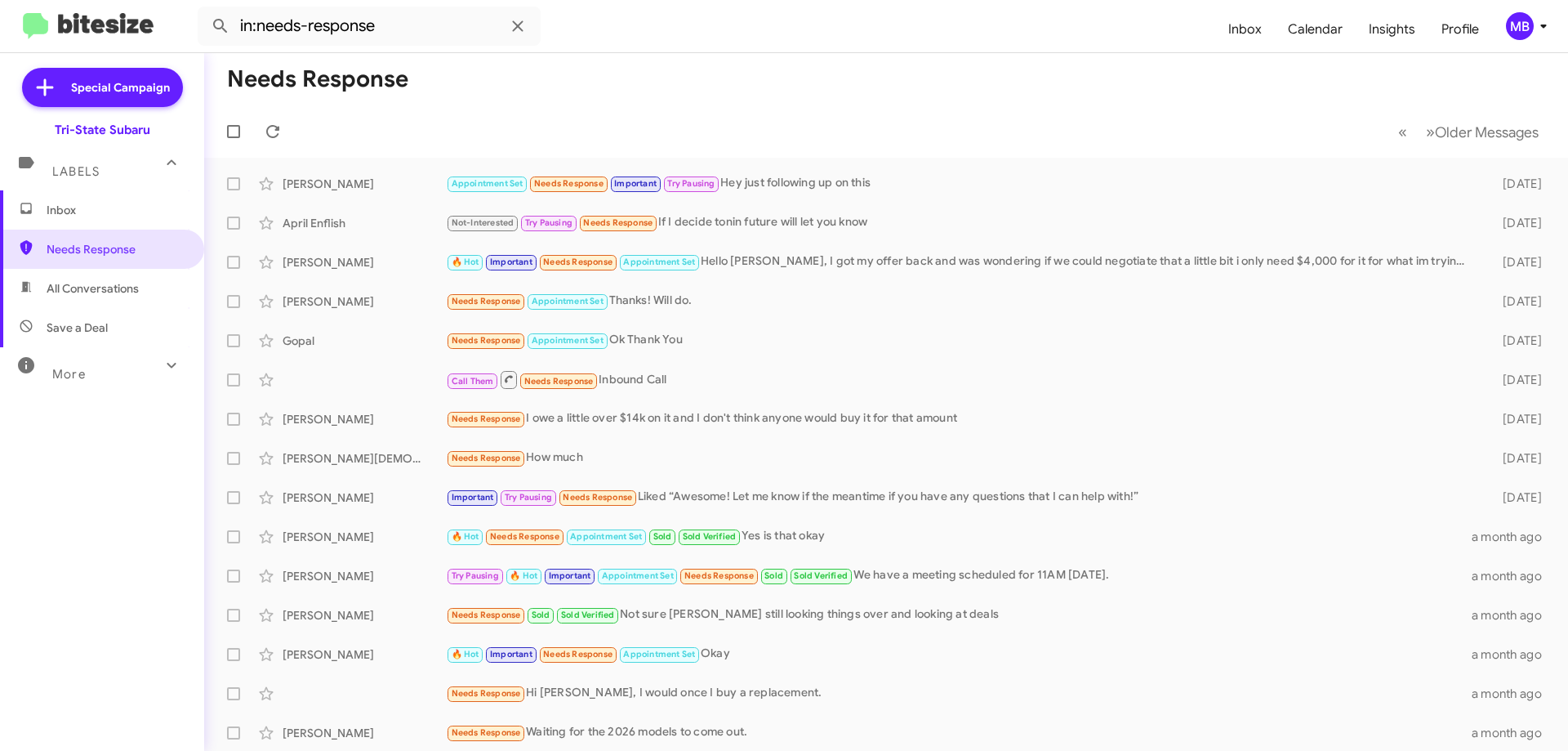
click at [134, 206] on span "Inbox" at bounding box center [115, 209] width 138 height 16
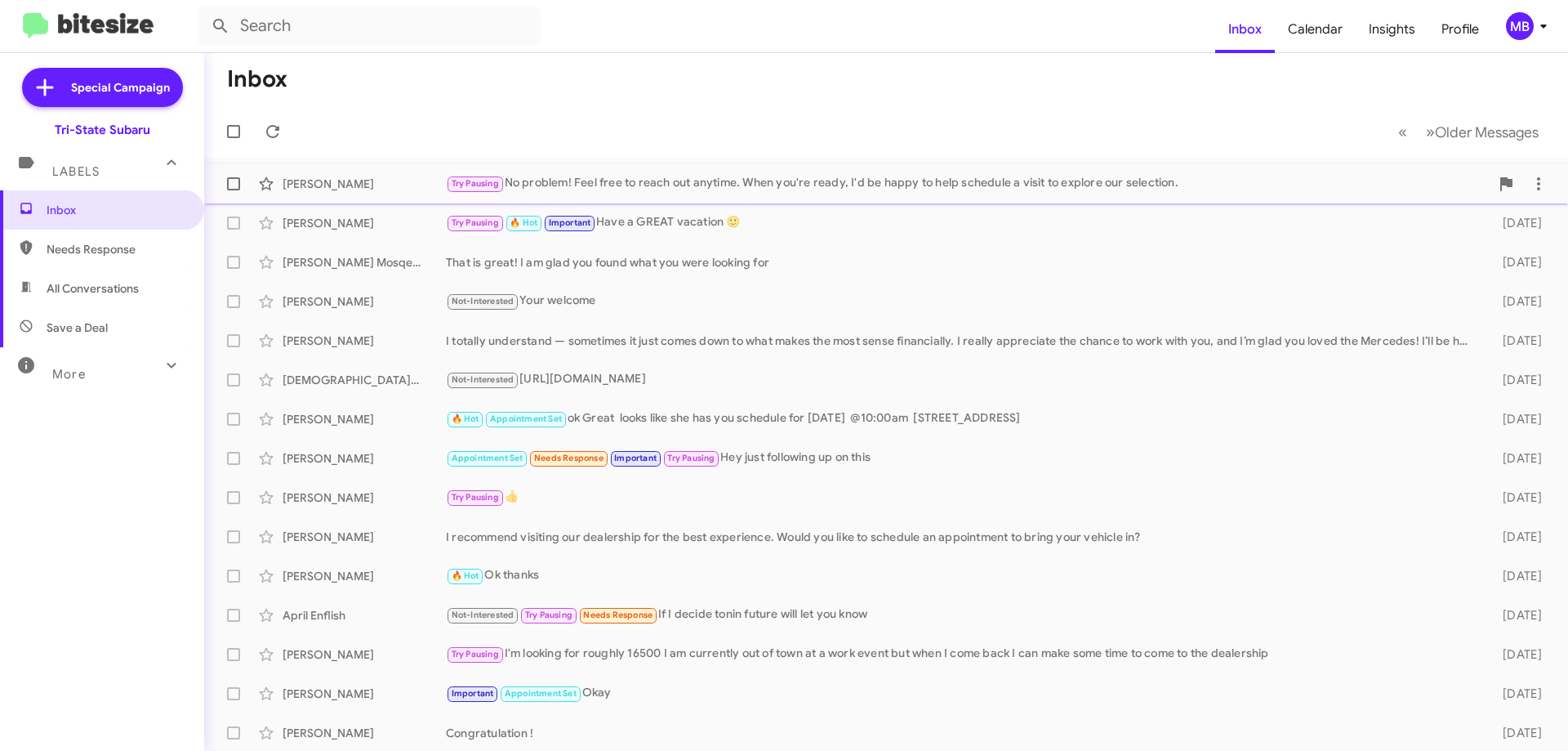
click at [388, 180] on div "[PERSON_NAME]" at bounding box center [364, 183] width 163 height 16
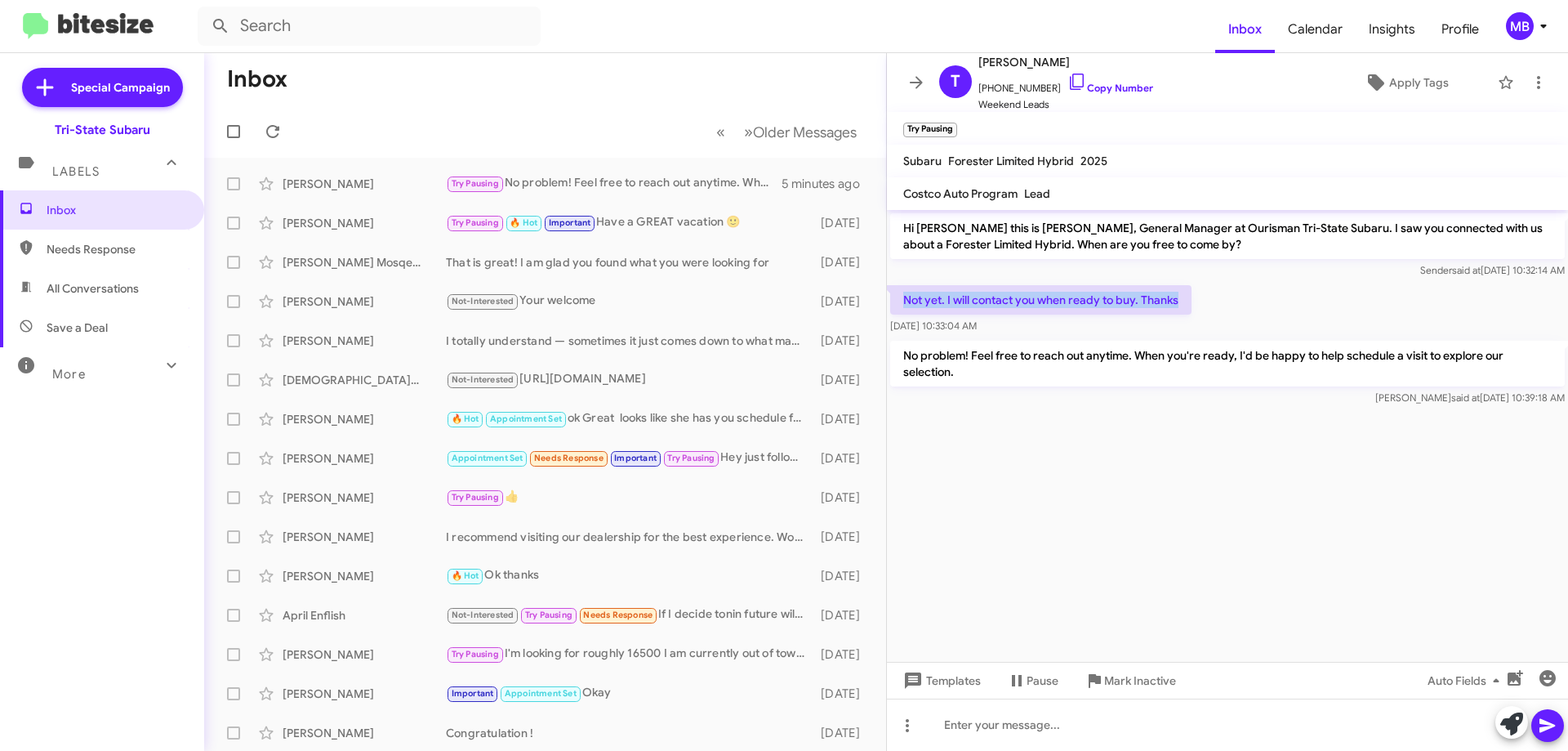
drag, startPoint x: 1208, startPoint y: 296, endPoint x: 968, endPoint y: 306, distance: 240.2
click at [897, 292] on div "Not yet. I will contact you when ready to buy. Thanks Sep 29, 2025, 10:33:04 AM" at bounding box center [1227, 309] width 681 height 56
copy p "Not yet. I will contact you when ready to buy. Thanks"
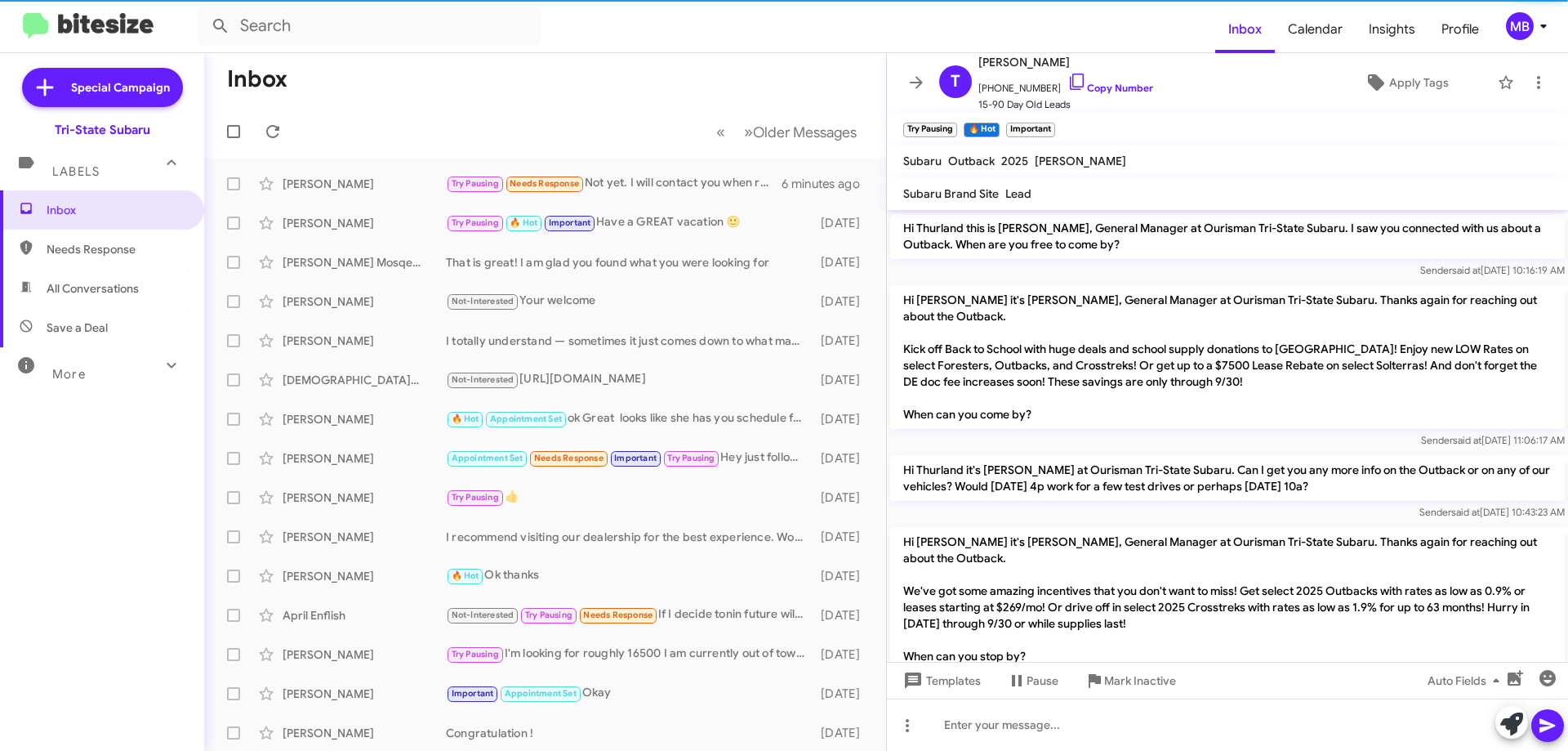
scroll to position [786, 0]
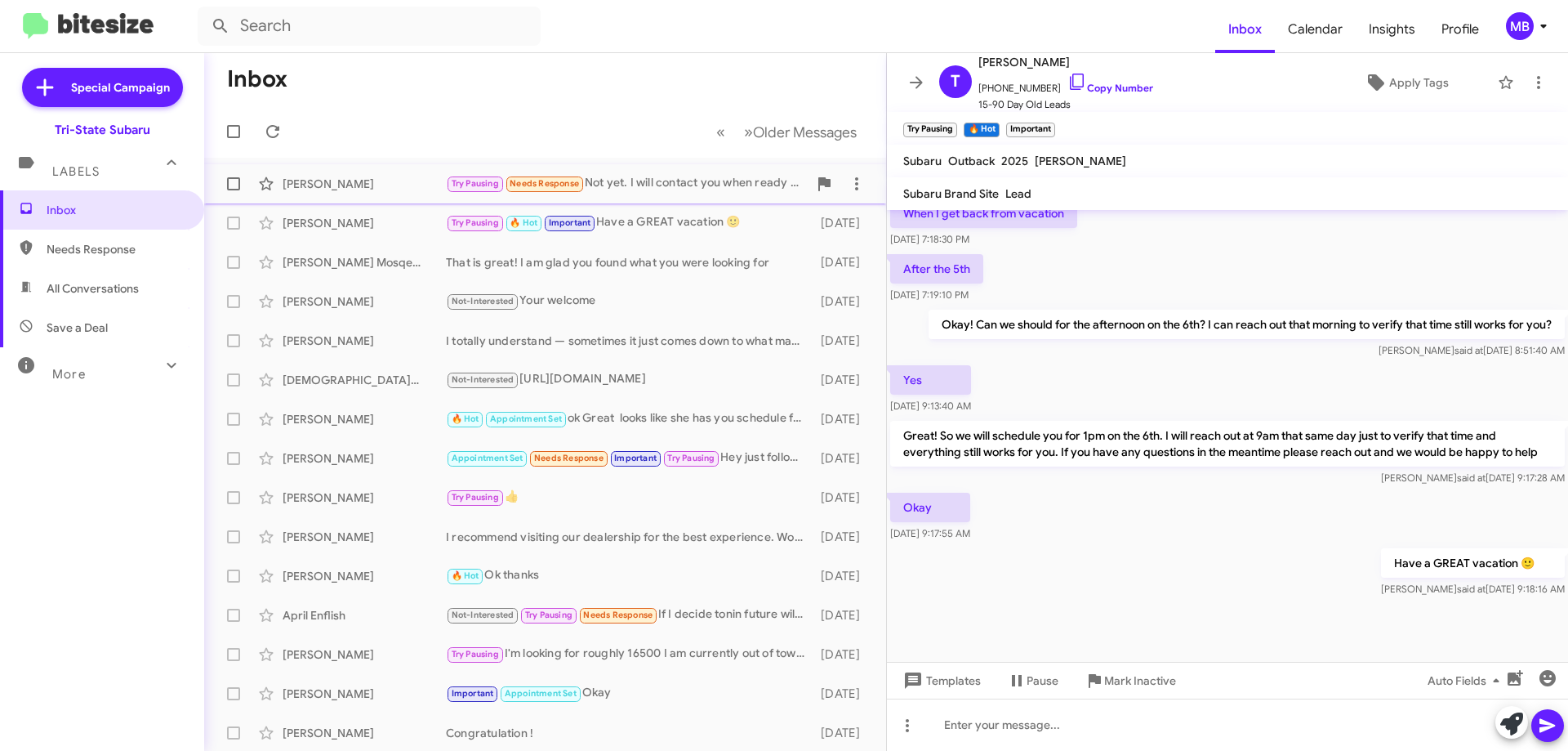
click at [315, 181] on div "[PERSON_NAME]" at bounding box center [364, 183] width 163 height 16
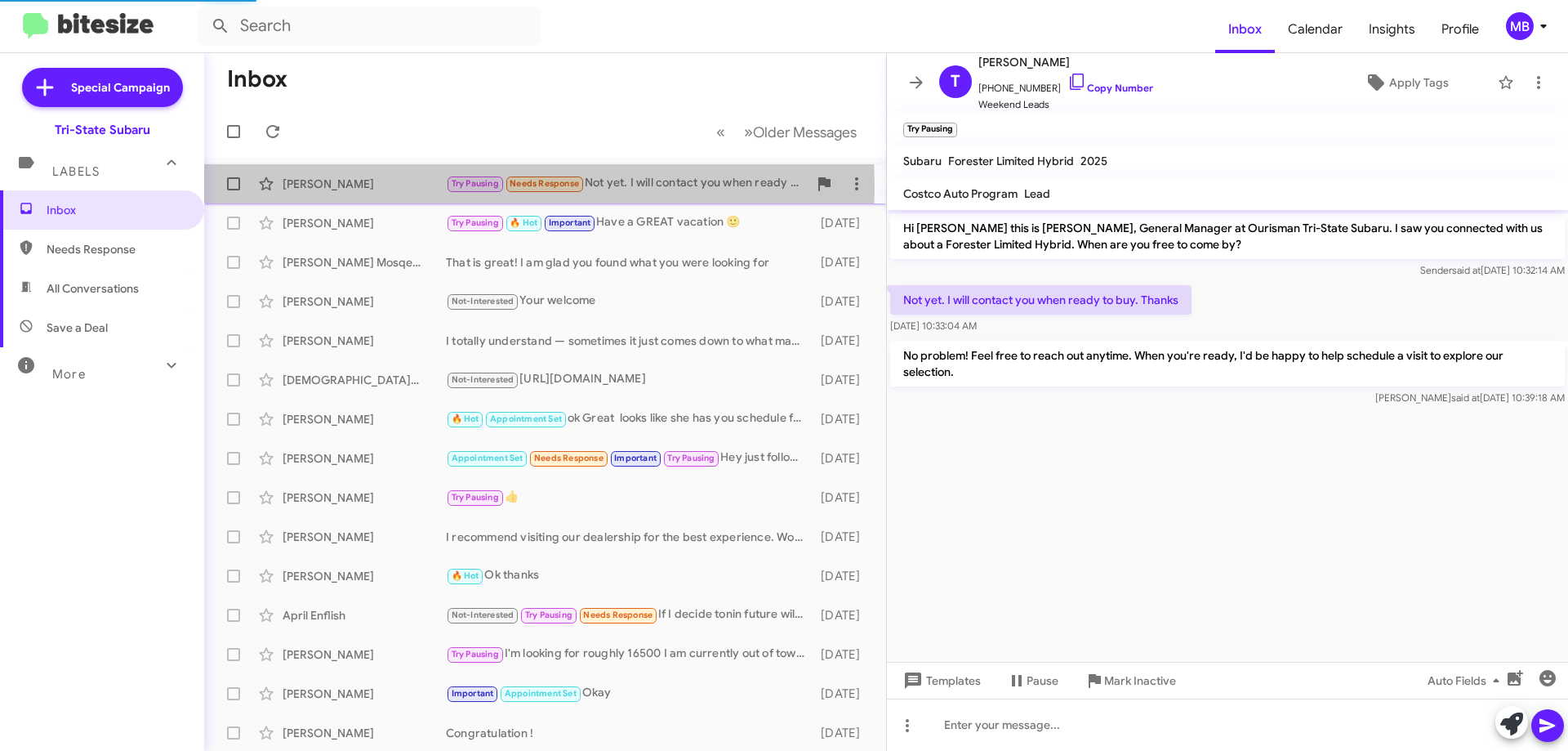
click at [323, 188] on div "[PERSON_NAME]" at bounding box center [364, 183] width 163 height 16
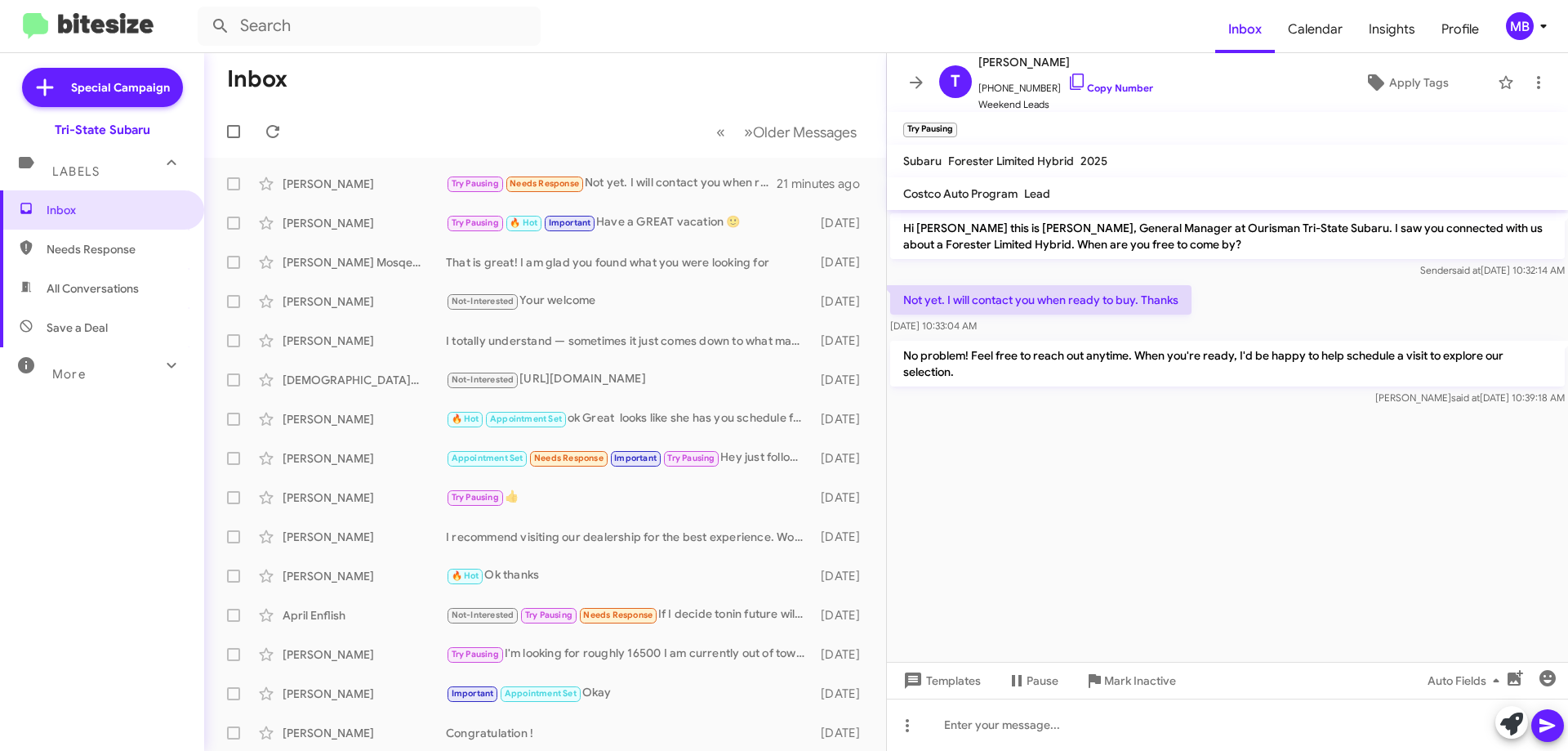
click at [140, 251] on span "Needs Response" at bounding box center [115, 249] width 138 height 16
type input "in:needs-response"
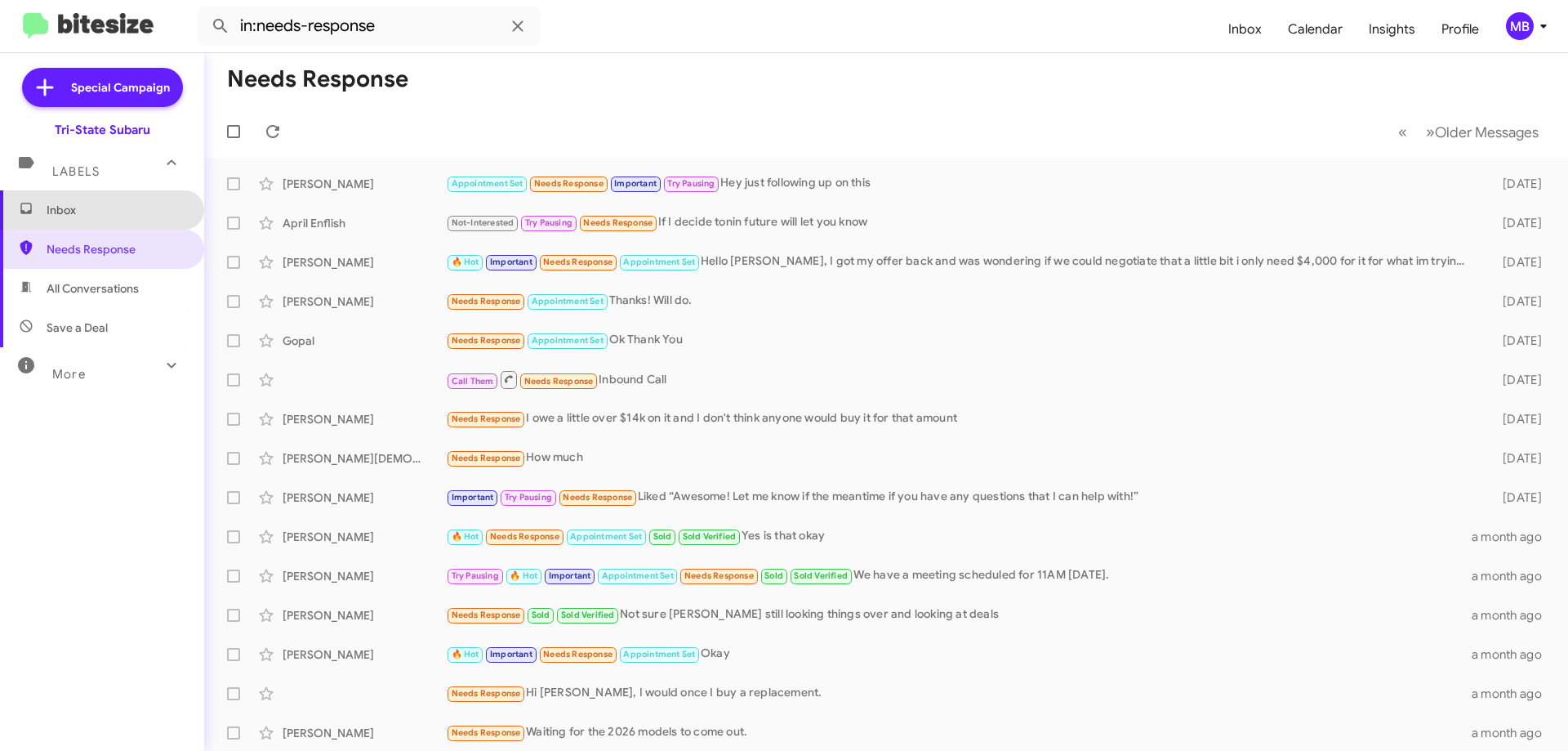
click at [142, 218] on span "Inbox" at bounding box center [115, 209] width 138 height 16
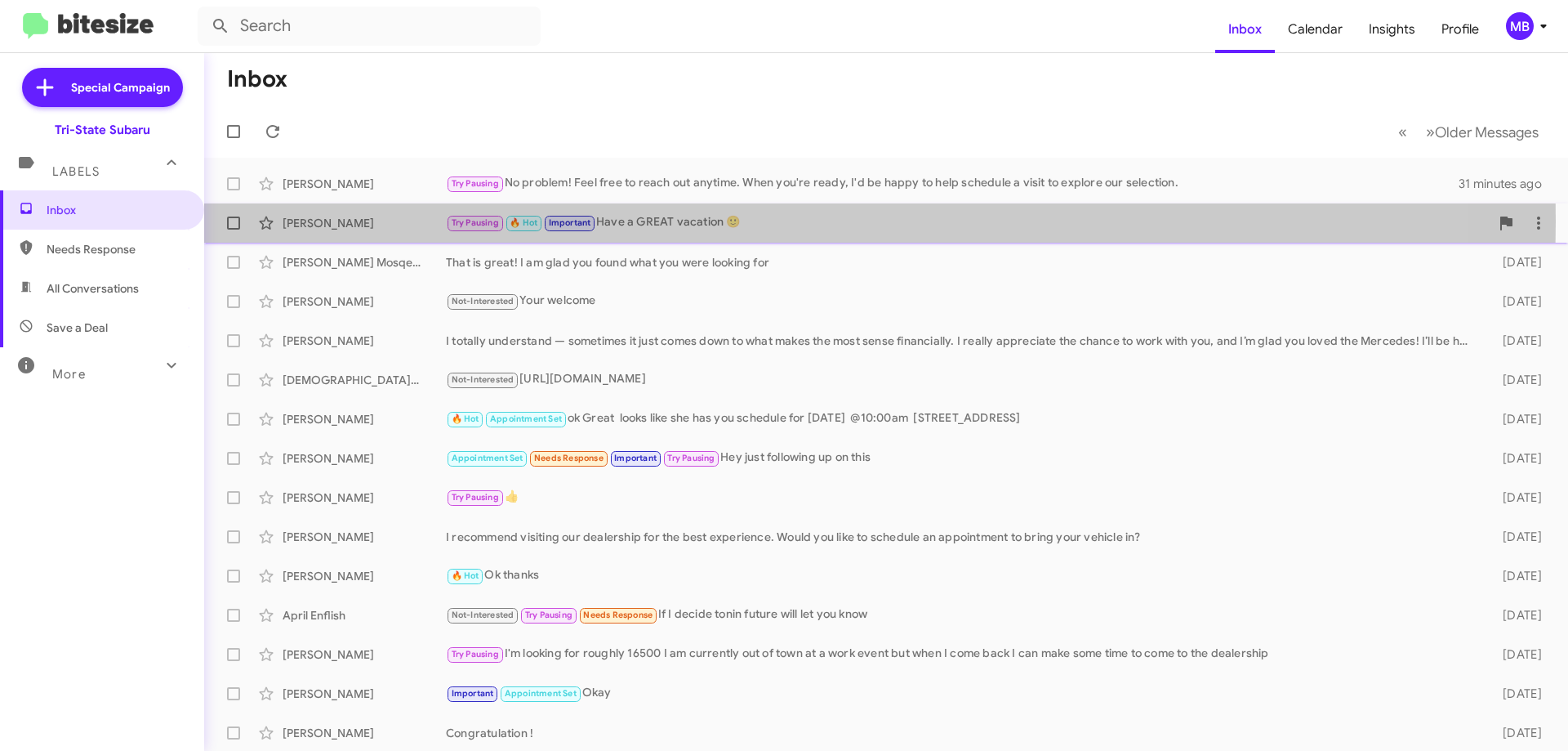
click at [475, 221] on span "Try Pausing" at bounding box center [476, 222] width 47 height 10
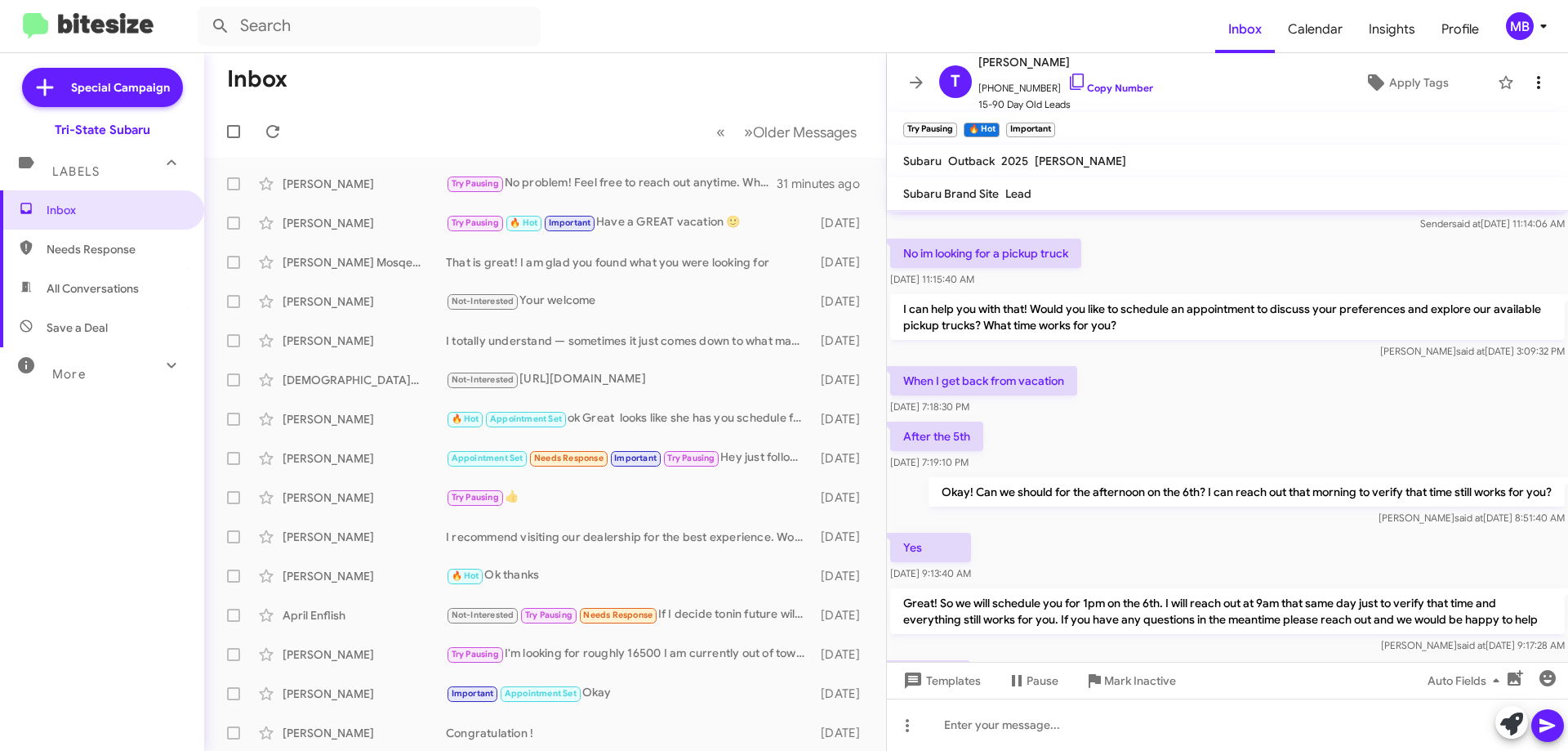
scroll to position [296, 0]
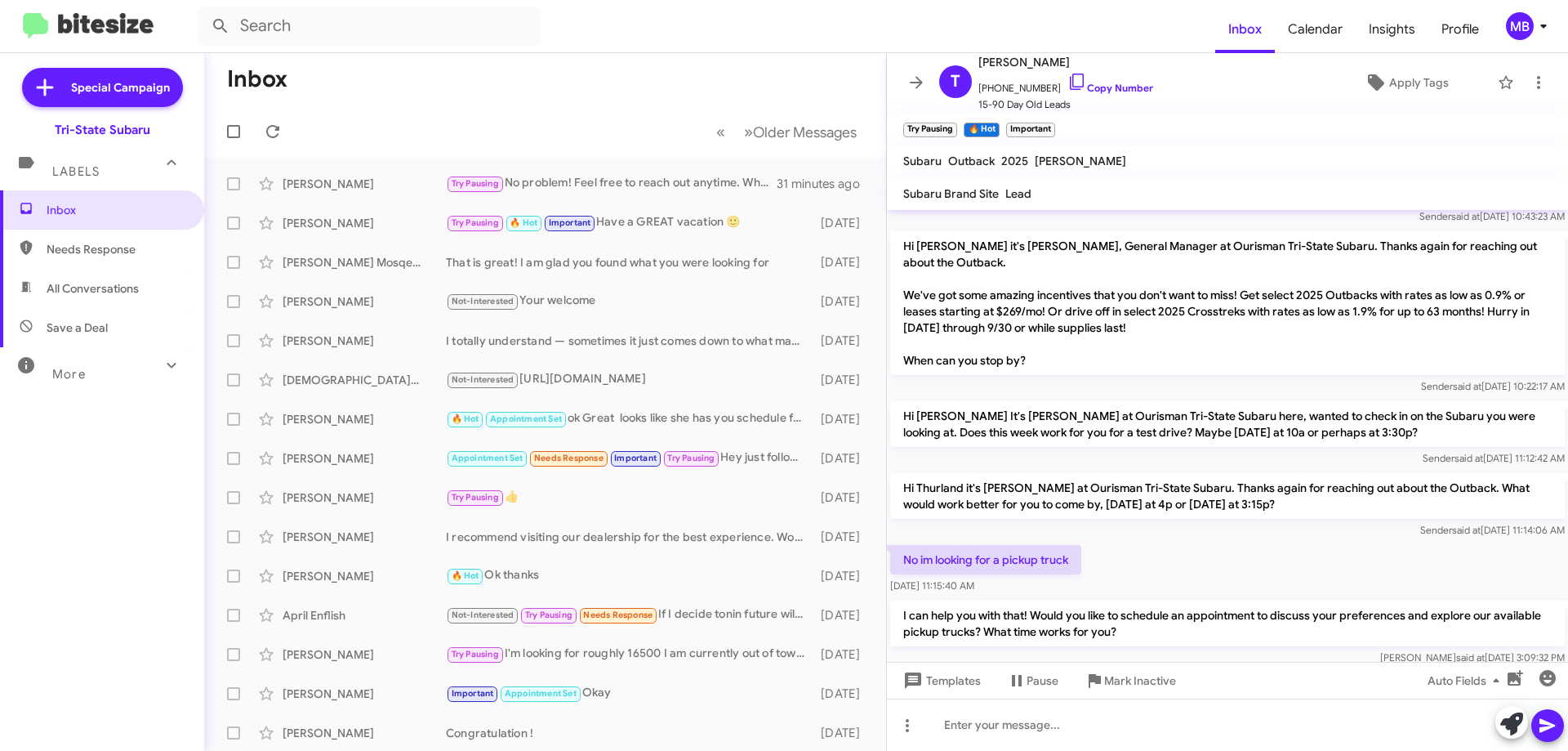
click at [122, 263] on span "Needs Response" at bounding box center [102, 250] width 204 height 40
type input "in:needs-response"
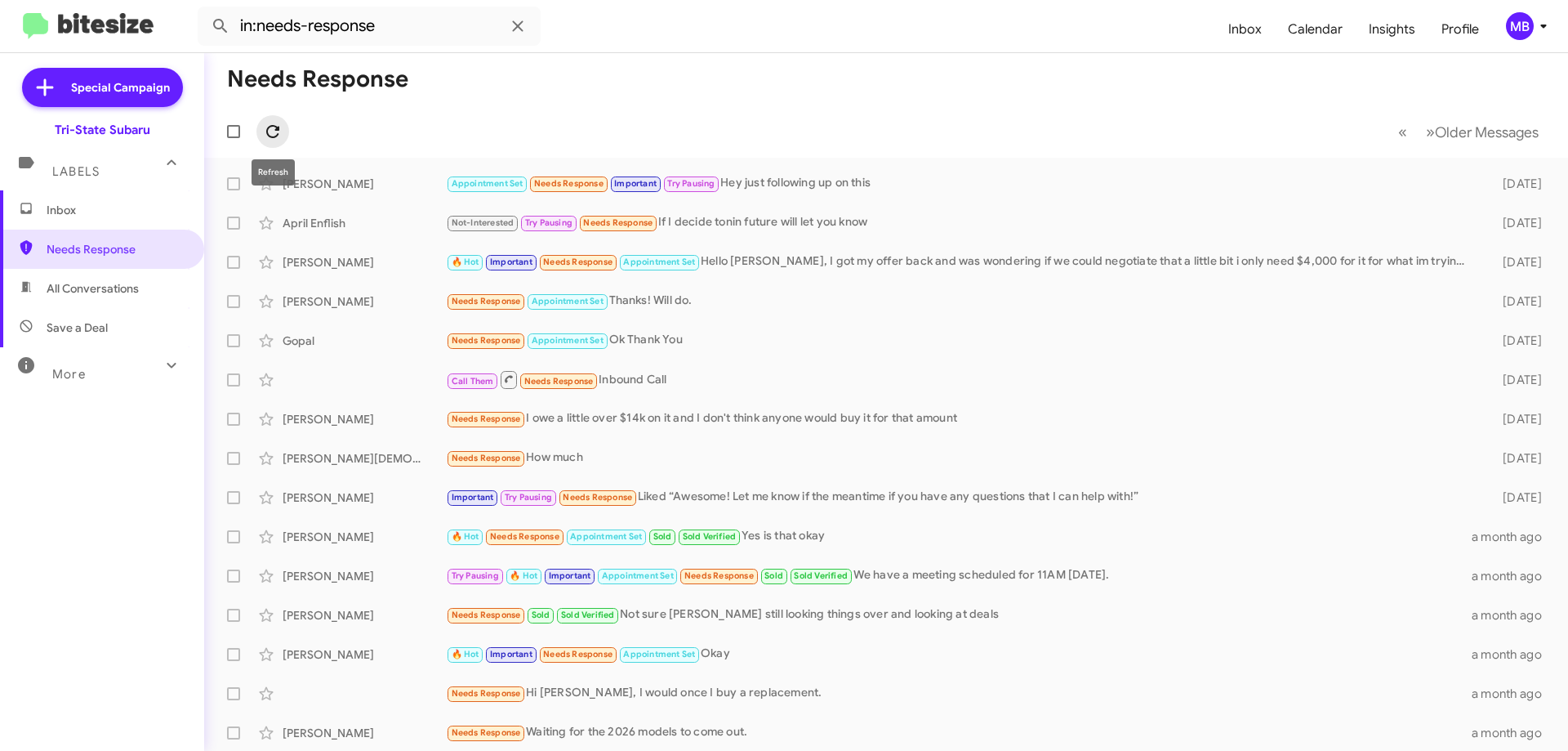
click at [280, 132] on icon at bounding box center [272, 131] width 20 height 20
click at [100, 216] on span "Inbox" at bounding box center [115, 209] width 138 height 16
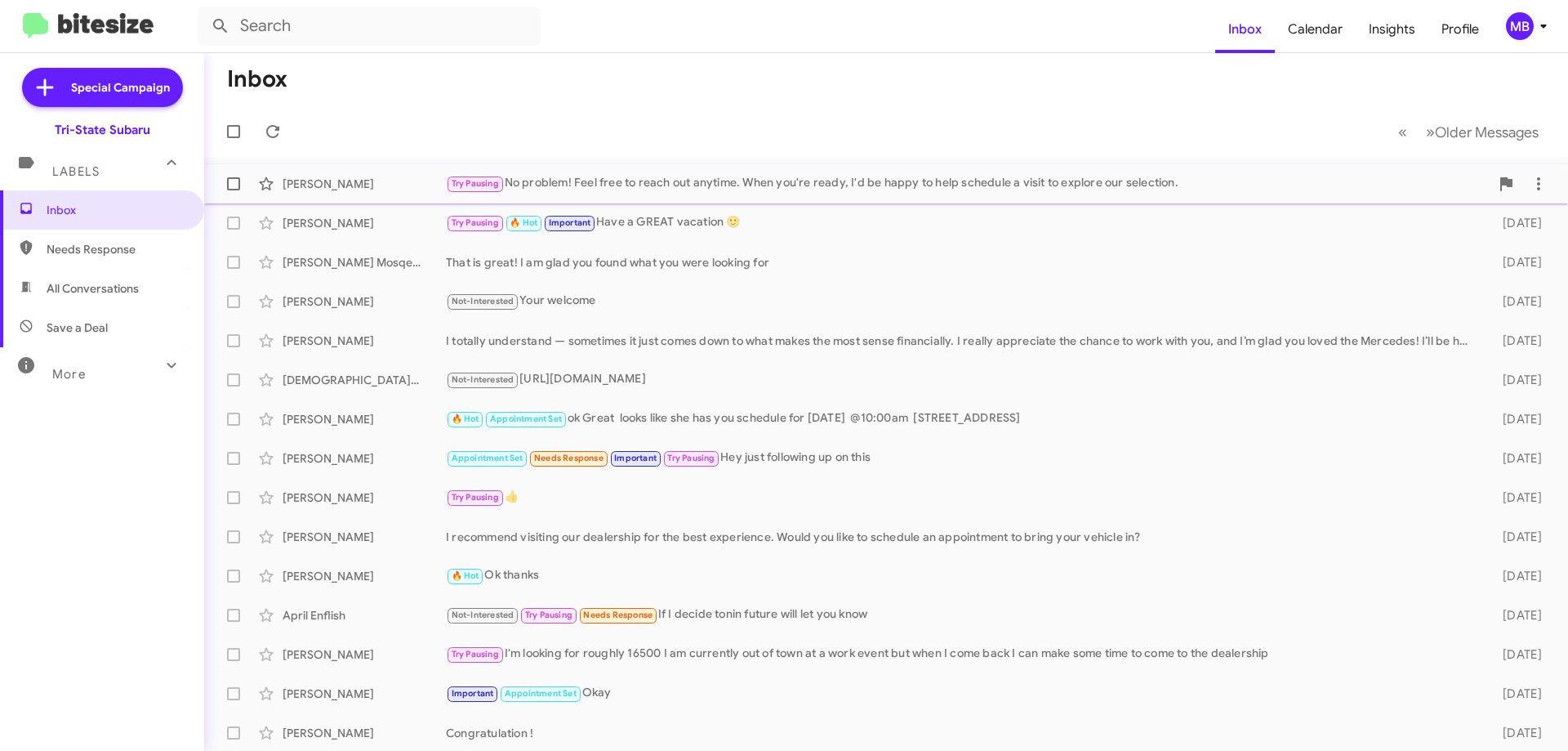
click at [385, 185] on div "[PERSON_NAME]" at bounding box center [364, 183] width 163 height 16
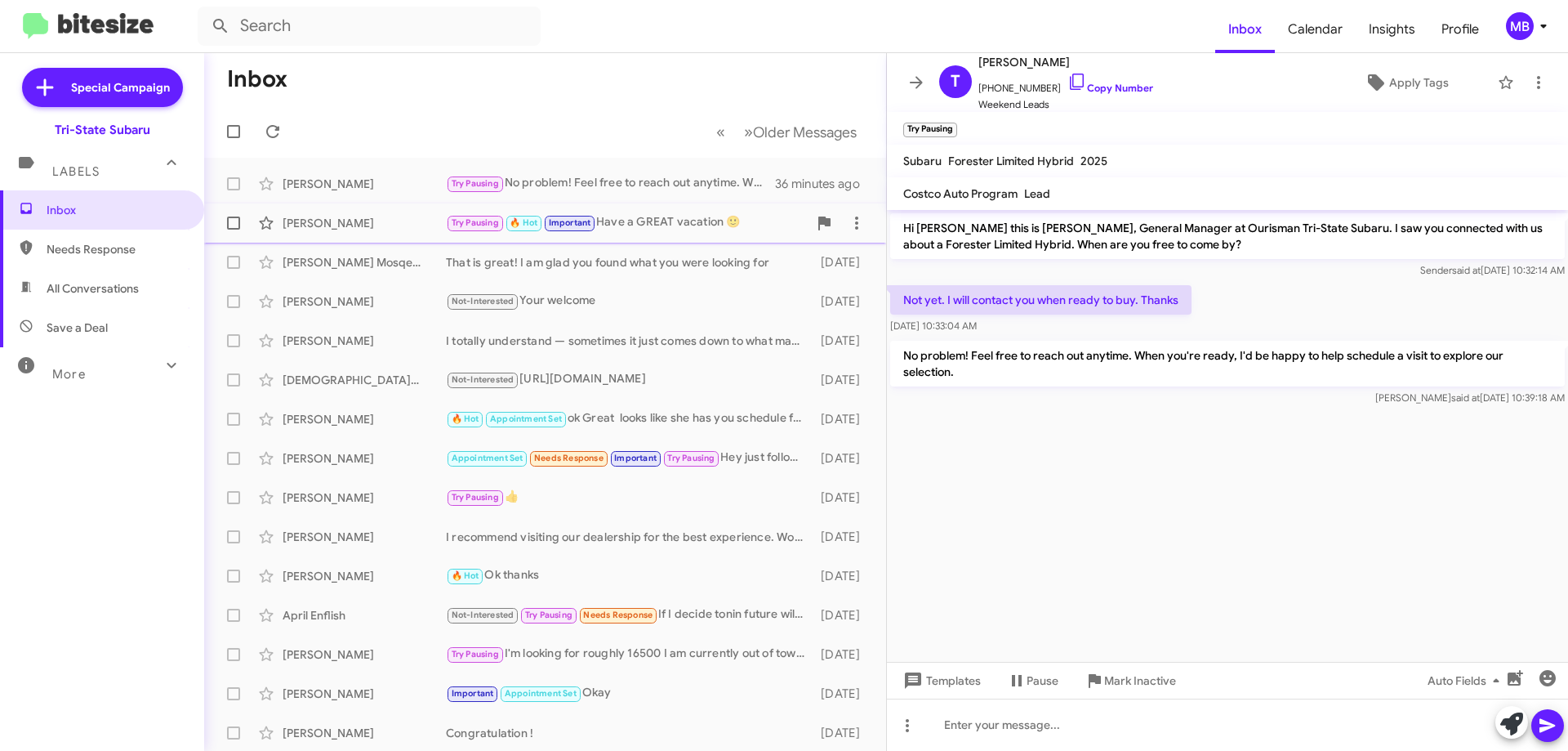
click at [314, 225] on div "[PERSON_NAME]" at bounding box center [364, 222] width 163 height 16
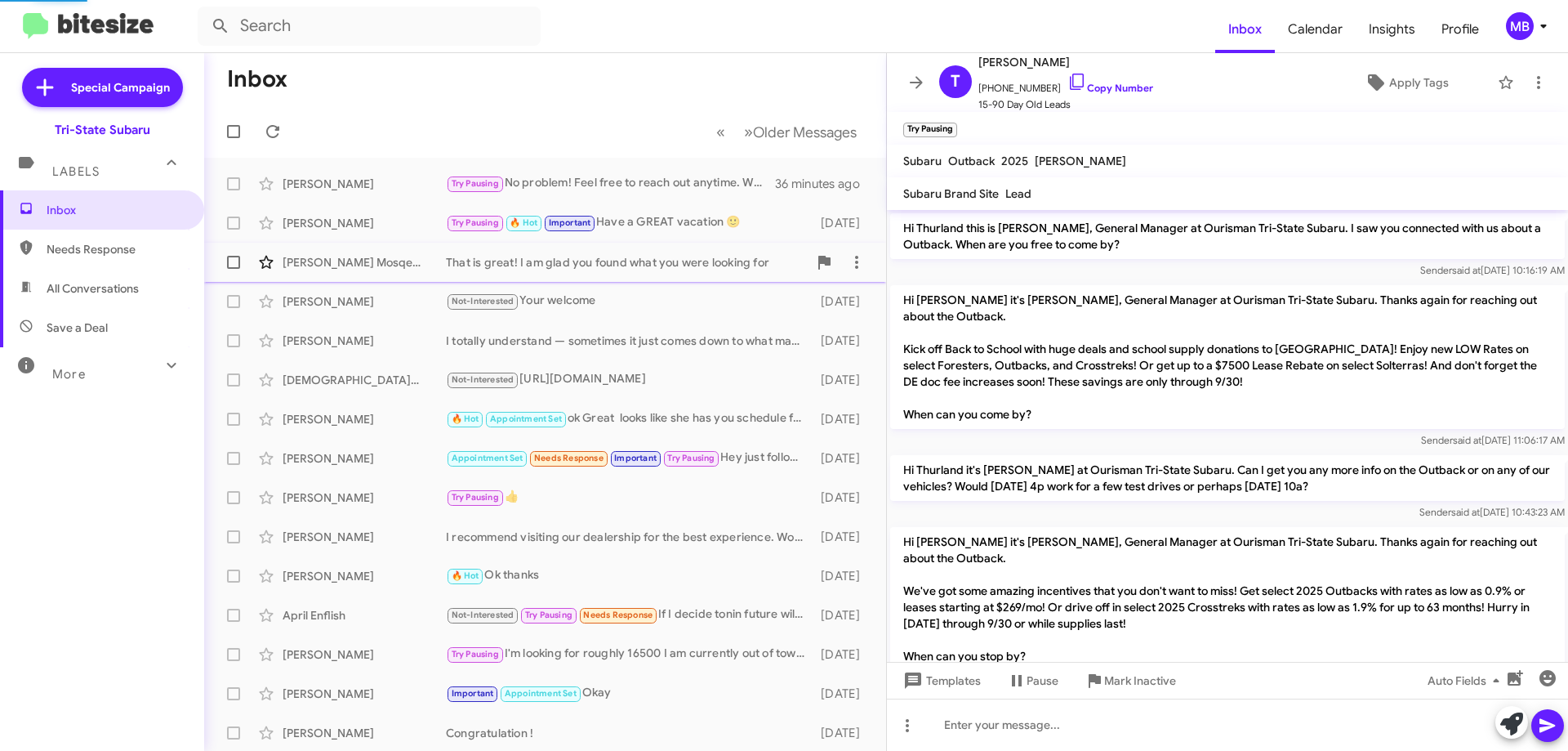
scroll to position [786, 0]
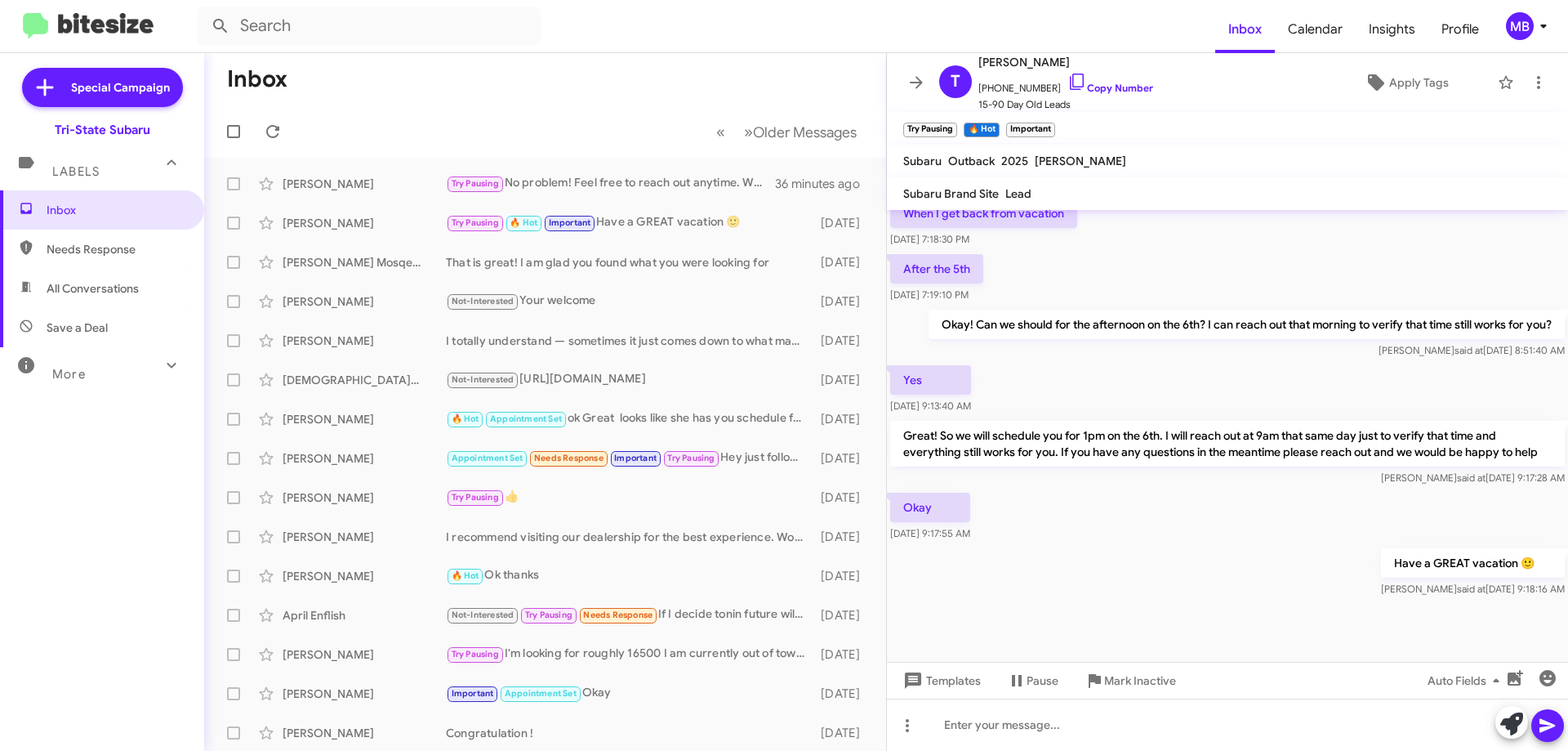
drag, startPoint x: 89, startPoint y: 334, endPoint x: 105, endPoint y: 327, distance: 17.5
click at [89, 335] on span "Save a Deal" at bounding box center [76, 327] width 61 height 16
type input "in:not-interested"
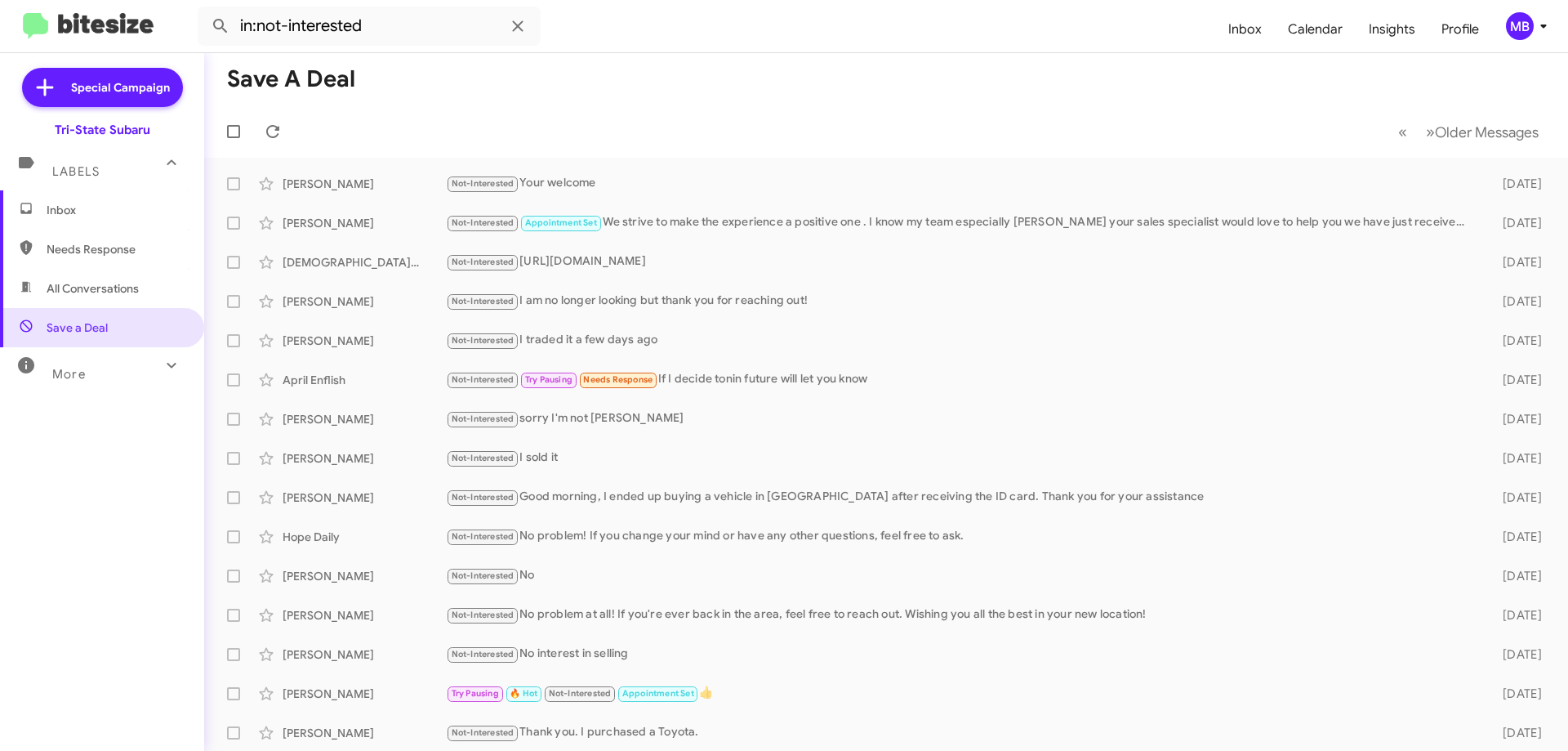
click at [116, 378] on div "More" at bounding box center [86, 367] width 145 height 30
